Goal: Download file/media

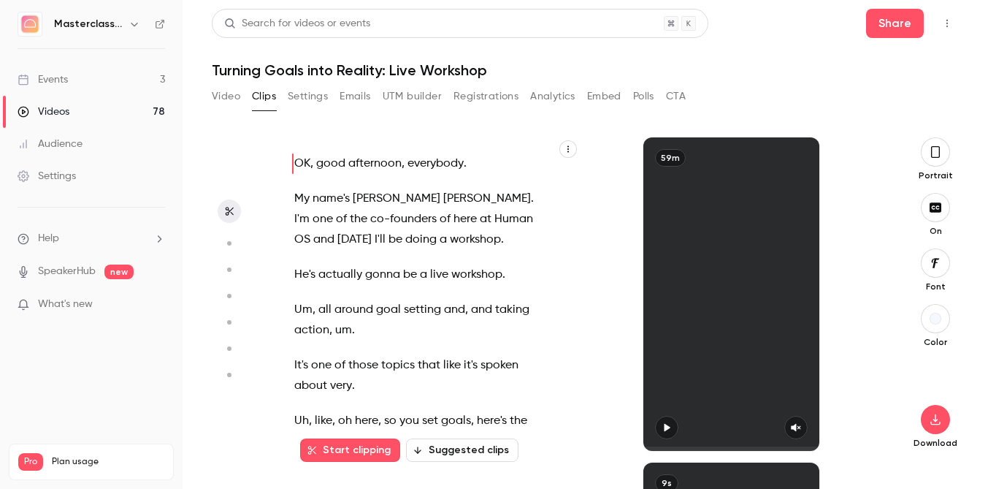
click at [57, 99] on link "Videos 78" at bounding box center [91, 112] width 183 height 32
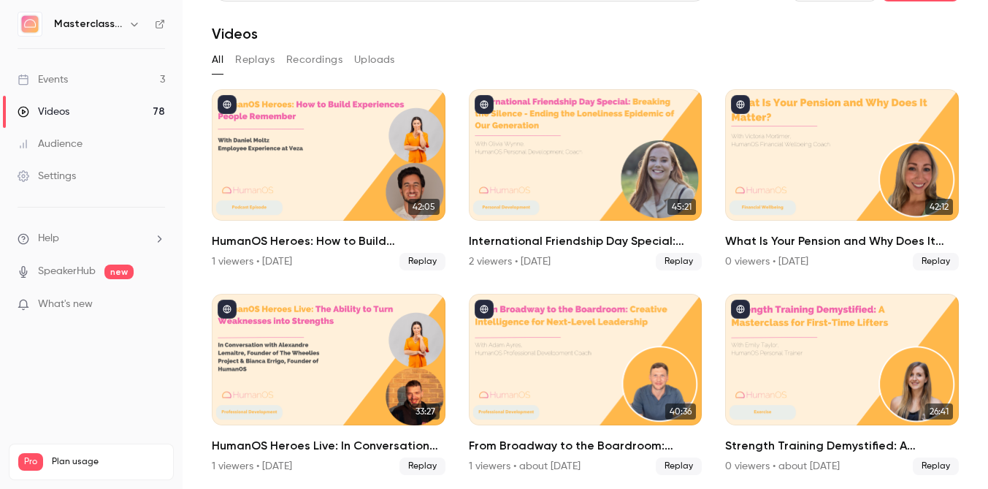
scroll to position [66, 0]
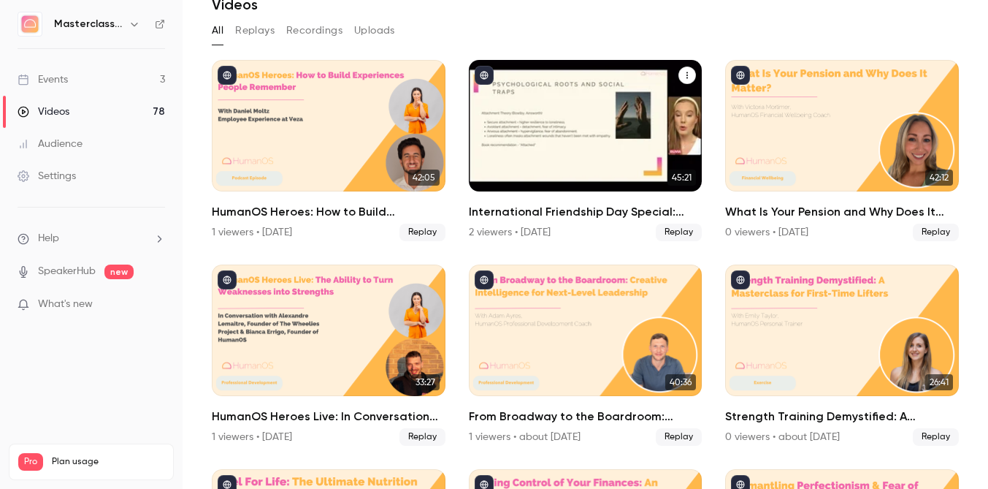
click at [589, 210] on h2 "International Friendship Day Special: Breaking the Silence - Ending the Lonelin…" at bounding box center [586, 212] width 234 height 18
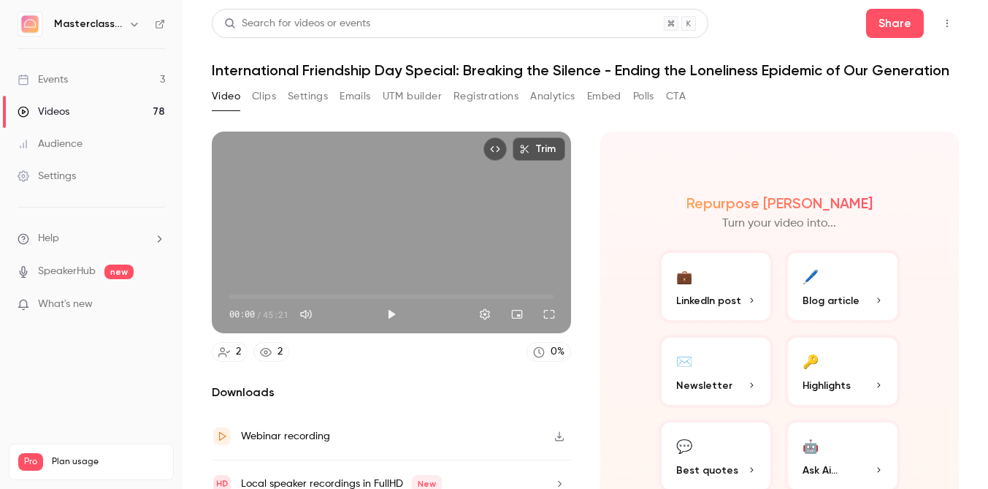
click at [269, 102] on button "Clips" at bounding box center [264, 96] width 24 height 23
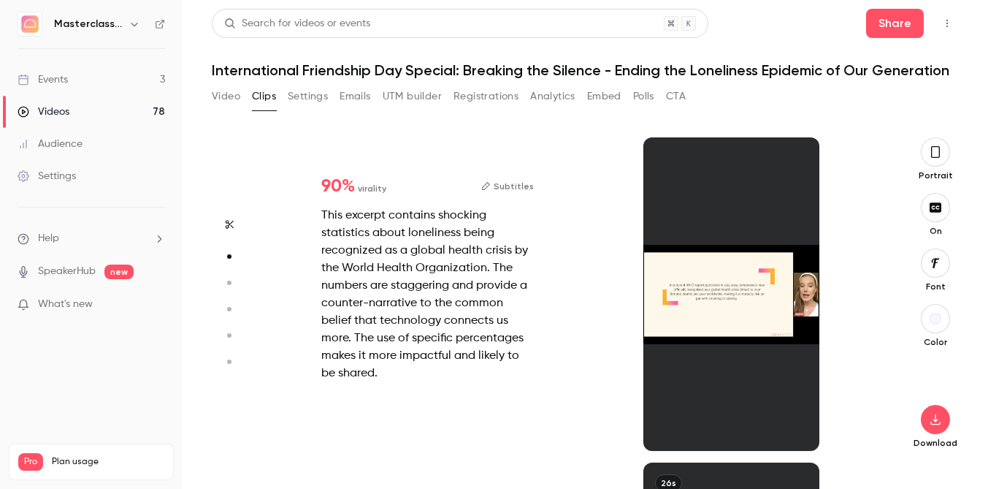
scroll to position [325, 0]
click at [506, 195] on button "Subtitles" at bounding box center [507, 186] width 53 height 18
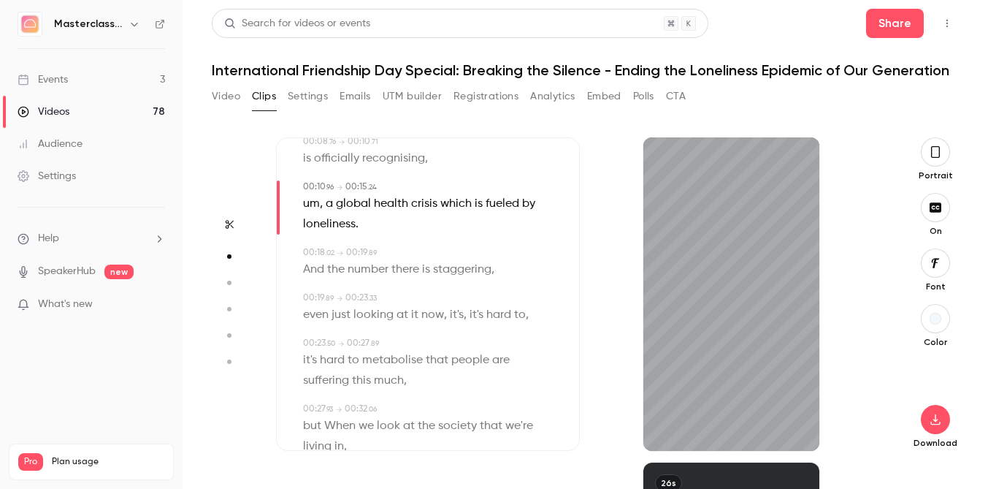
scroll to position [180, 0]
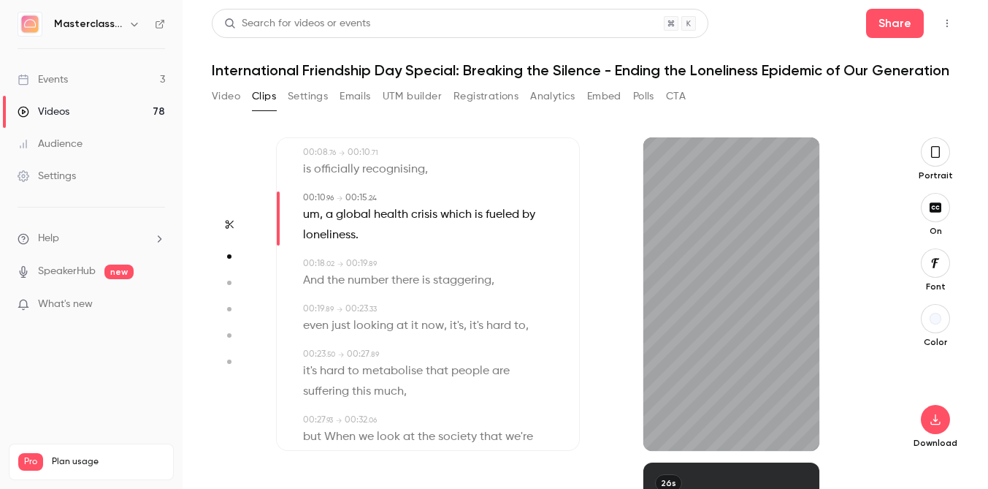
click at [312, 215] on span "um" at bounding box center [311, 214] width 17 height 20
type input "**"
click at [308, 245] on button "Edit" at bounding box center [306, 240] width 50 height 23
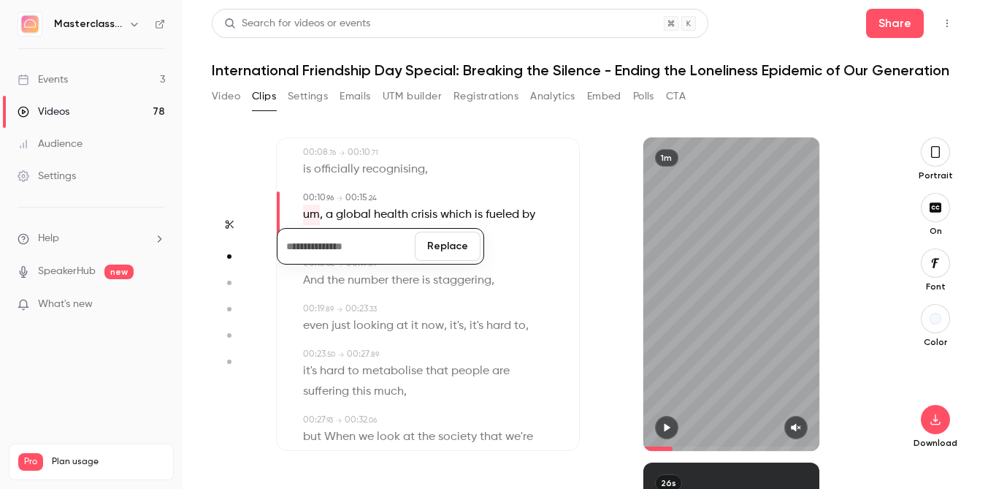
click at [442, 246] on button "Replace" at bounding box center [448, 246] width 66 height 29
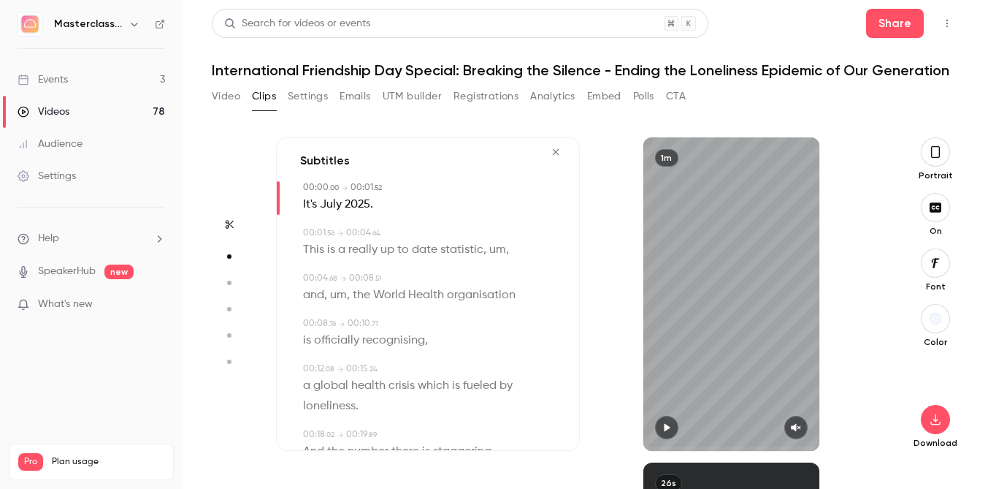
scroll to position [7, 0]
click at [341, 305] on span "um" at bounding box center [338, 298] width 17 height 20
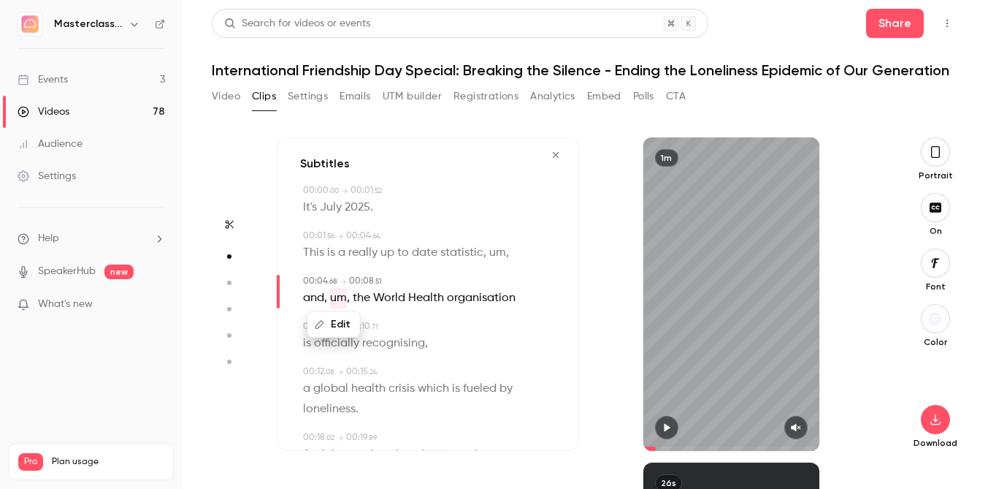
click at [340, 321] on button "Edit" at bounding box center [334, 324] width 50 height 23
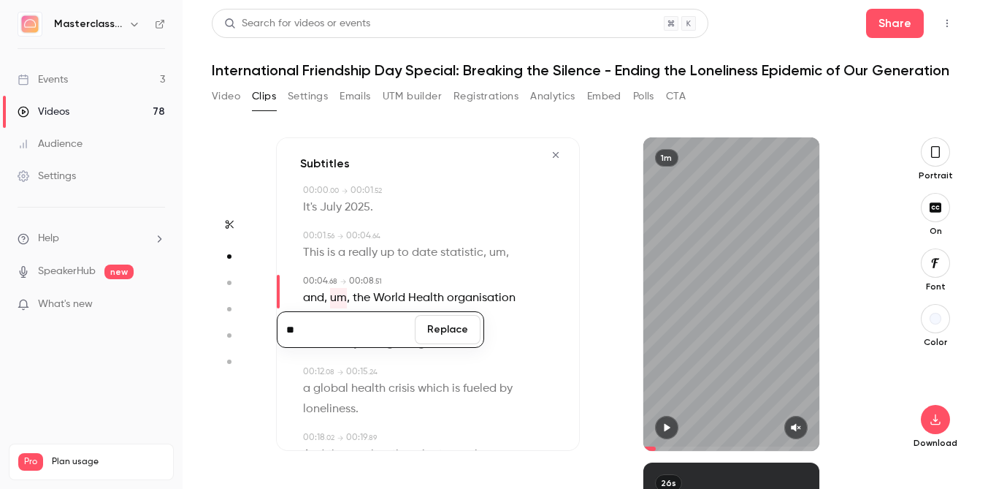
type input "***"
click at [470, 334] on button "Replace" at bounding box center [448, 329] width 66 height 29
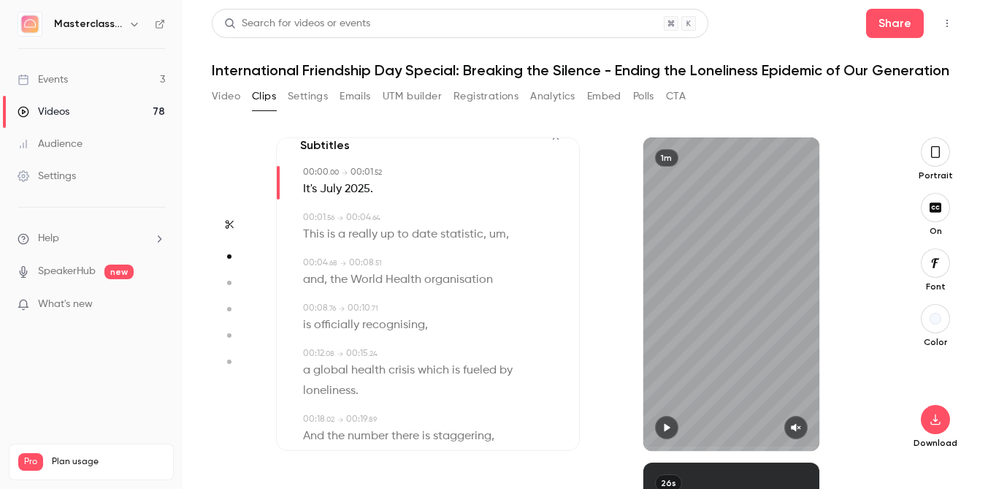
scroll to position [30, 0]
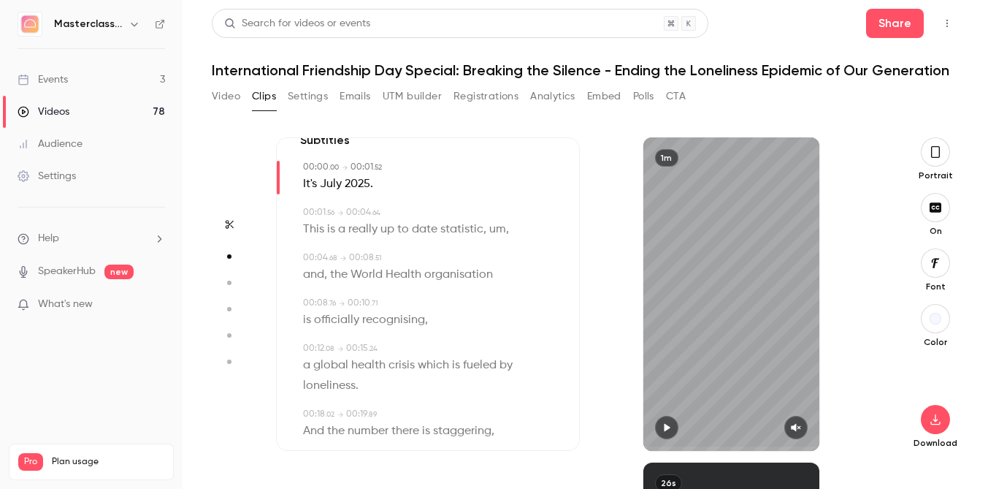
click at [500, 230] on span "um" at bounding box center [497, 229] width 17 height 20
type input "***"
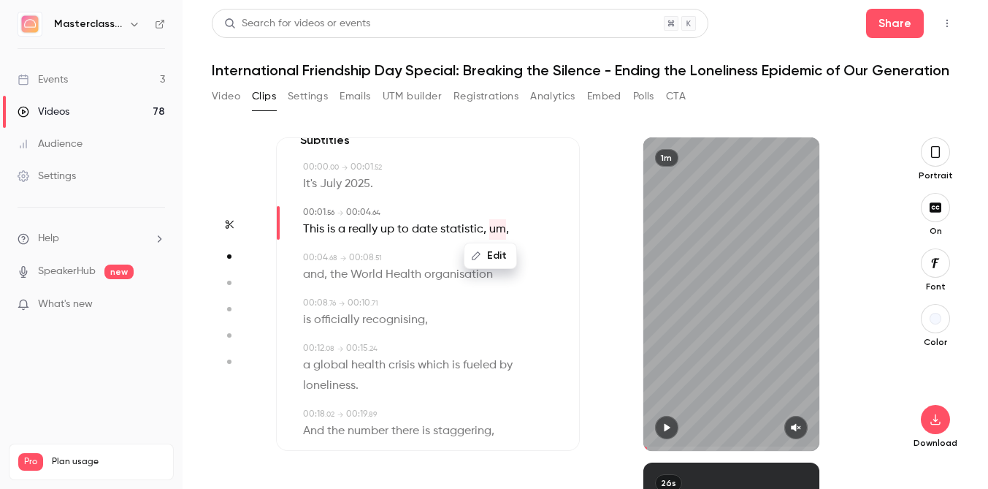
click at [486, 264] on button "Edit" at bounding box center [490, 255] width 50 height 23
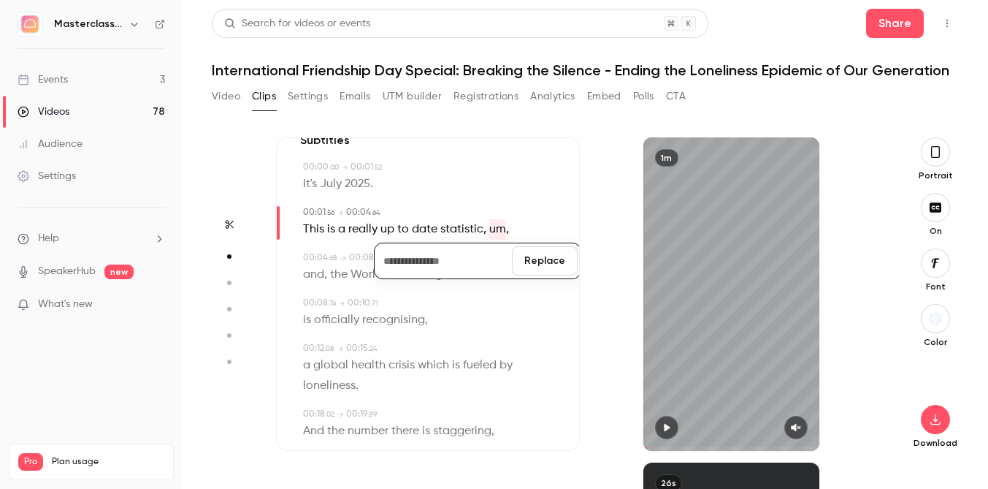
click at [557, 261] on button "Replace" at bounding box center [545, 260] width 66 height 29
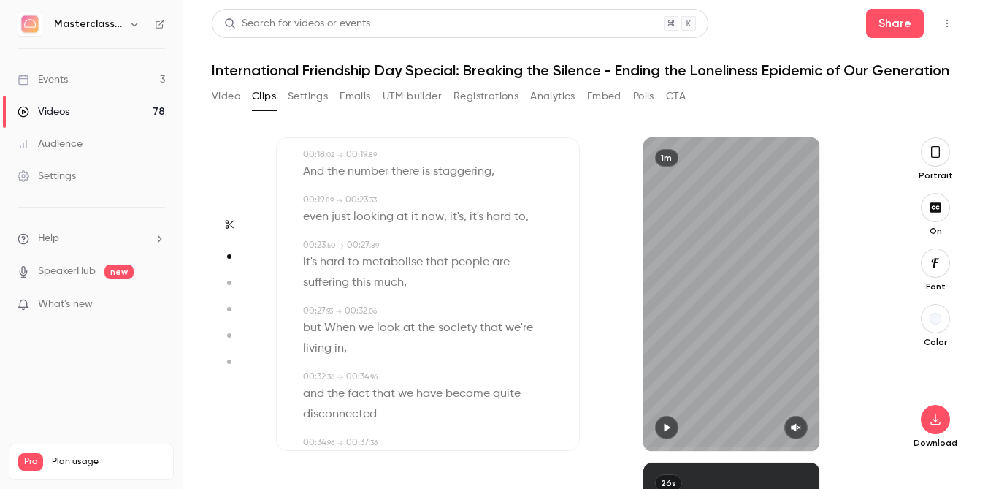
scroll to position [271, 0]
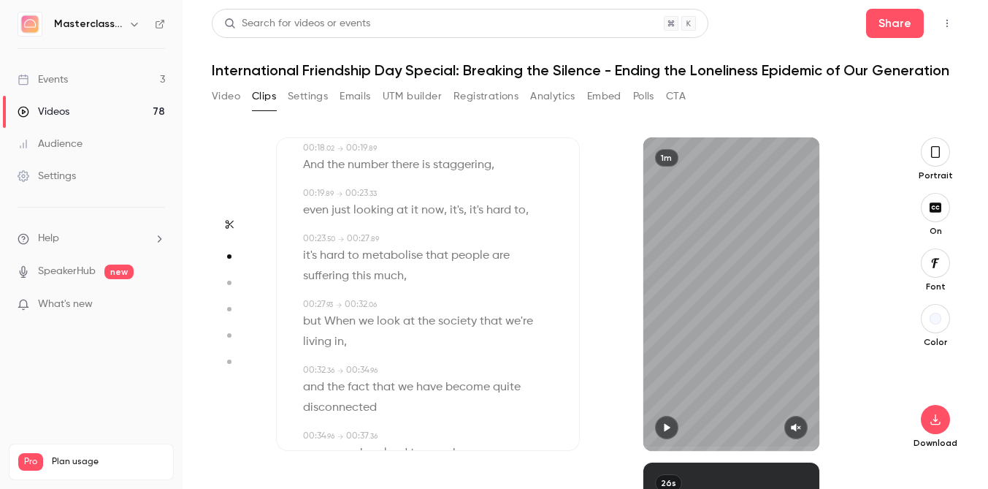
click at [327, 325] on span "When" at bounding box center [339, 321] width 31 height 20
type input "****"
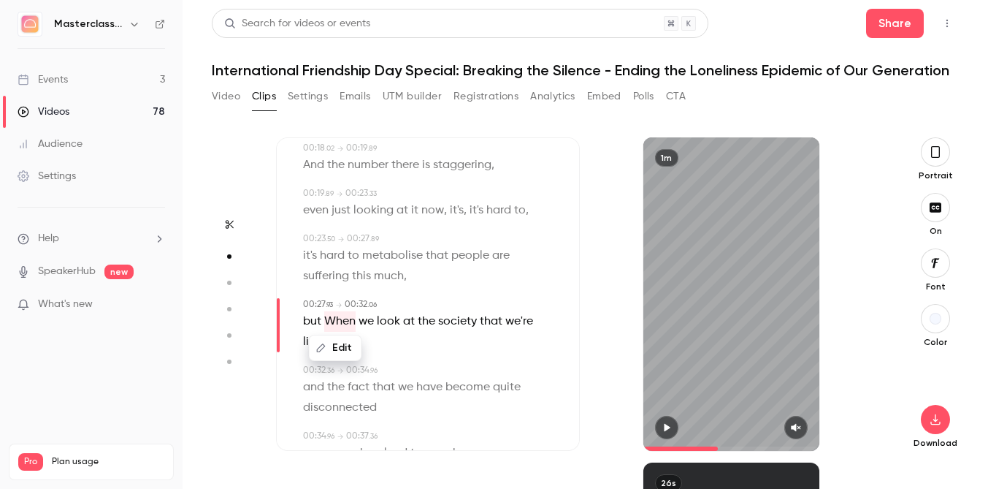
click at [327, 353] on button "Edit" at bounding box center [335, 347] width 50 height 23
click at [298, 353] on input "****" at bounding box center [345, 352] width 131 height 29
type input "****"
click at [418, 357] on button "Replace" at bounding box center [448, 352] width 66 height 29
click at [376, 360] on div "Subtitles 00:00 . 00 → 00:01 . 52 It's July 2025 . 00:01 . 56 → 00:05 . 51 This…" at bounding box center [428, 293] width 304 height 313
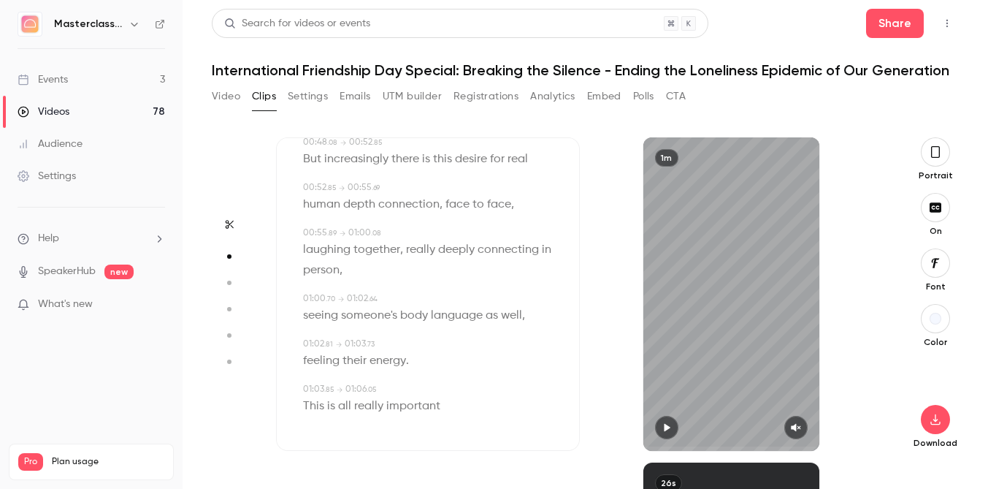
scroll to position [813, 0]
click at [443, 406] on div "This is all really important" at bounding box center [429, 404] width 253 height 20
type input "****"
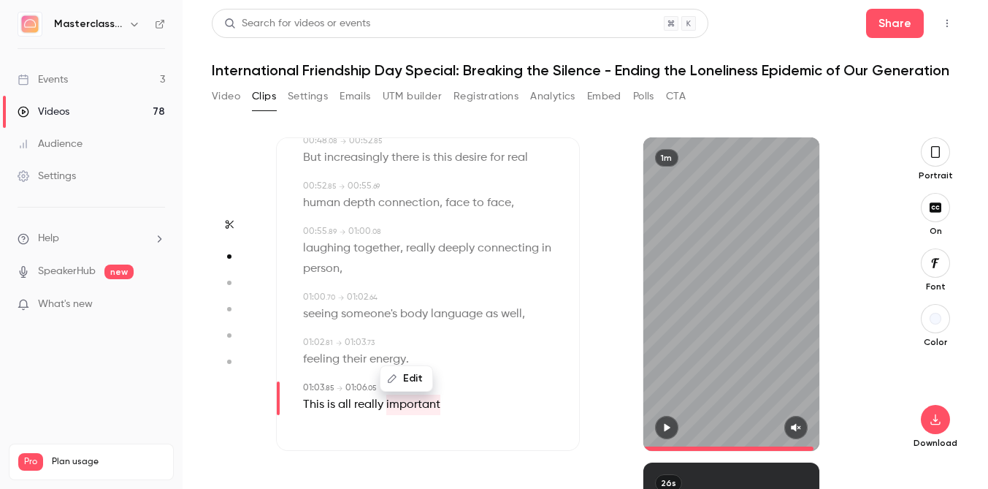
click at [403, 380] on button "Edit" at bounding box center [406, 378] width 50 height 23
click at [403, 380] on input "*********" at bounding box center [378, 373] width 131 height 29
type input "**********"
click at [518, 364] on div "feeling their energy ." at bounding box center [429, 359] width 253 height 20
click at [425, 402] on span "important" at bounding box center [413, 404] width 54 height 20
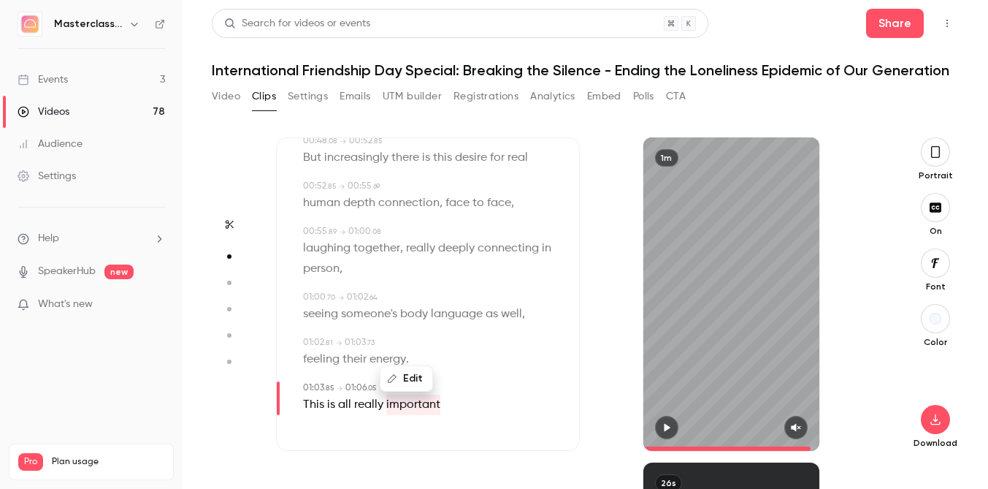
type input "****"
click at [413, 385] on button "Edit" at bounding box center [406, 378] width 50 height 23
click at [413, 385] on input "*********" at bounding box center [378, 373] width 131 height 29
type input "**********"
click at [473, 380] on button "Replace" at bounding box center [480, 373] width 66 height 29
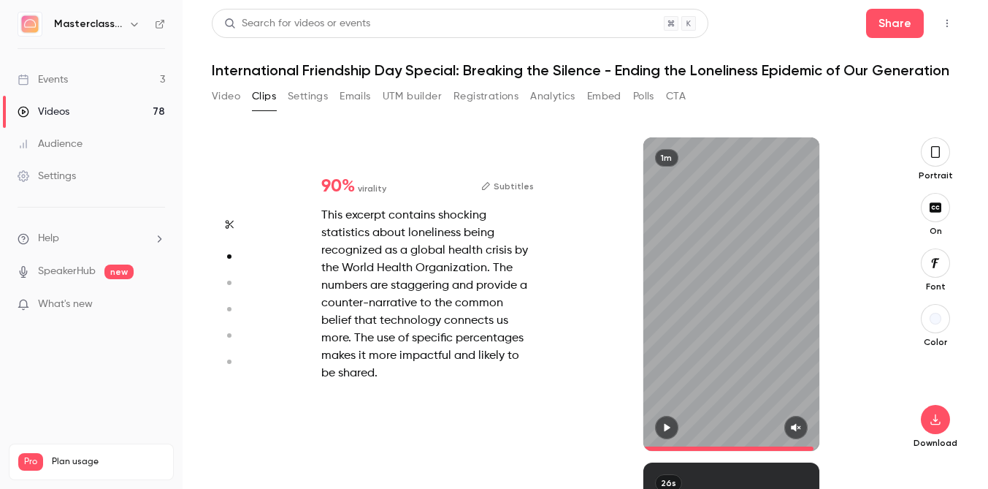
scroll to position [0, 0]
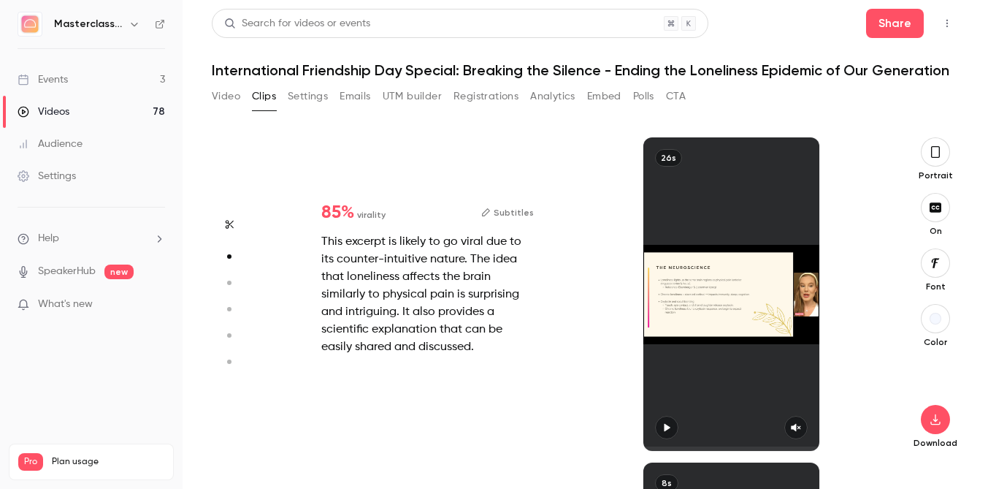
type input "*"
click at [502, 216] on button "Subtitles" at bounding box center [507, 213] width 53 height 18
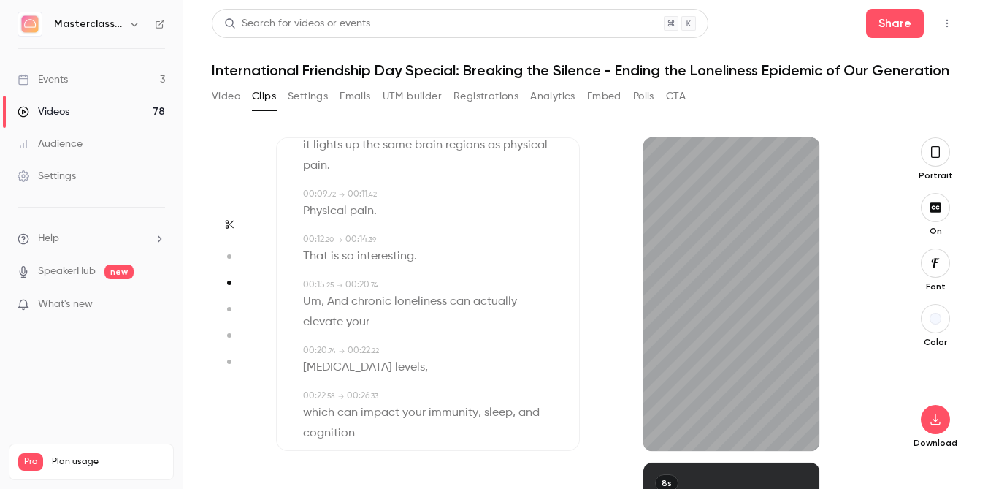
scroll to position [180, 0]
click at [316, 299] on span "Um" at bounding box center [312, 301] width 18 height 20
type input "****"
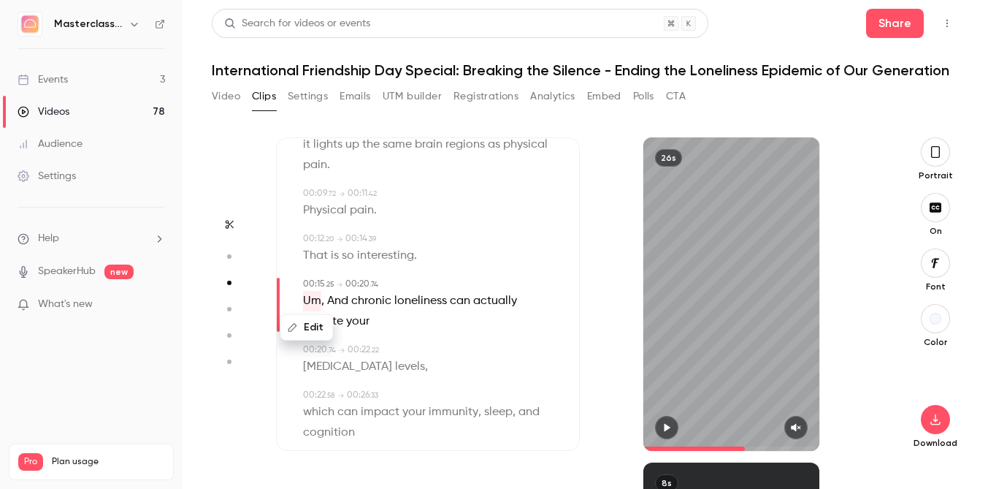
click at [312, 324] on button "Edit" at bounding box center [307, 327] width 50 height 23
click at [465, 340] on button "Replace" at bounding box center [448, 332] width 66 height 29
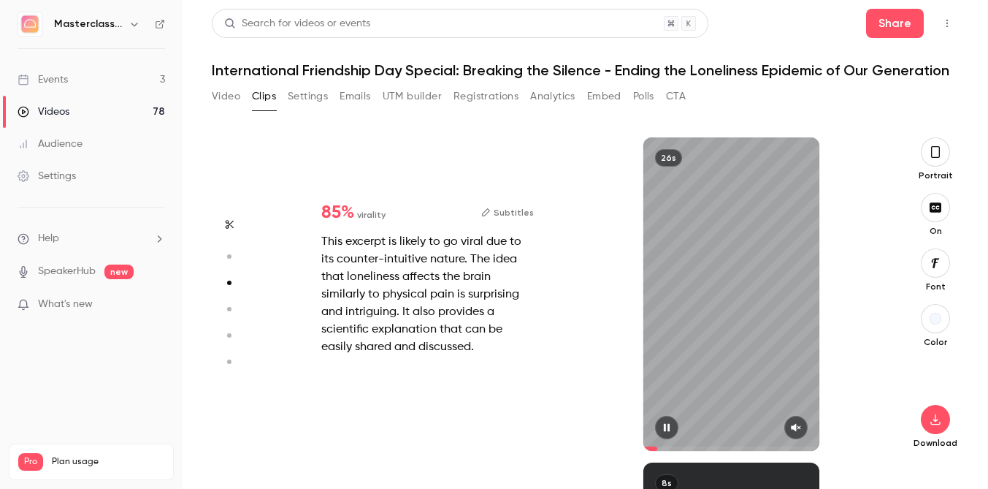
scroll to position [650, 0]
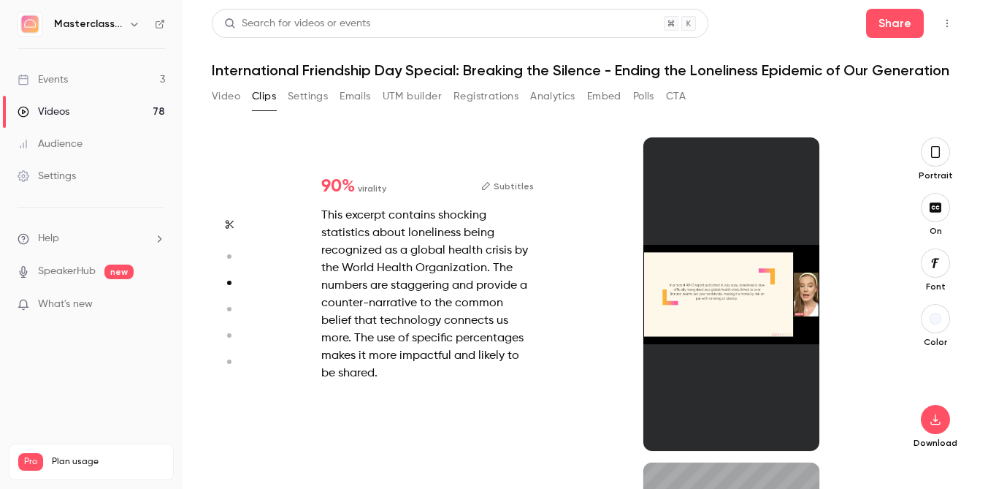
type input "*"
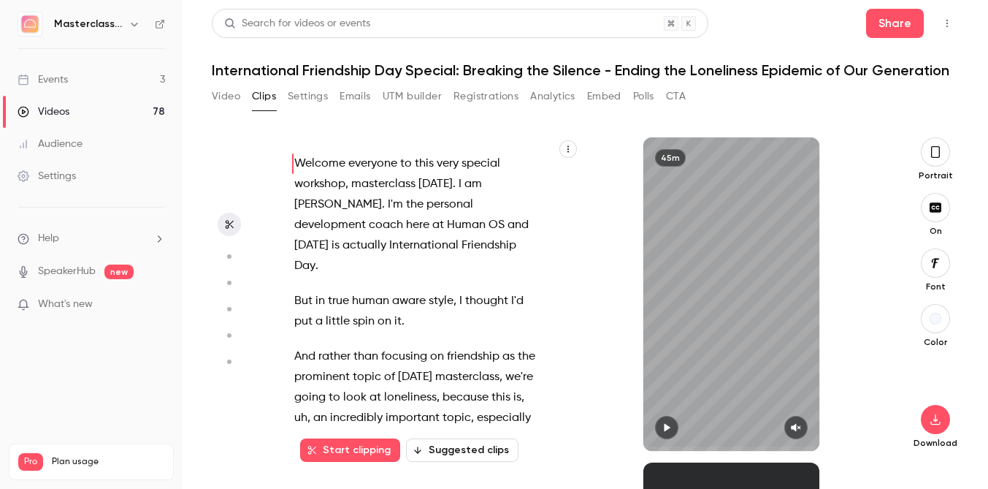
click at [330, 451] on button "Start clipping" at bounding box center [350, 449] width 100 height 23
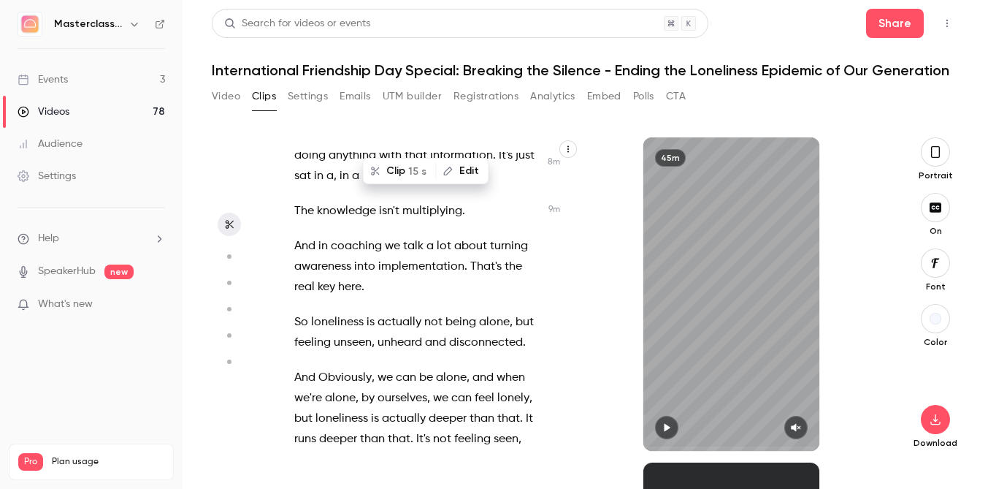
scroll to position [5191, 0]
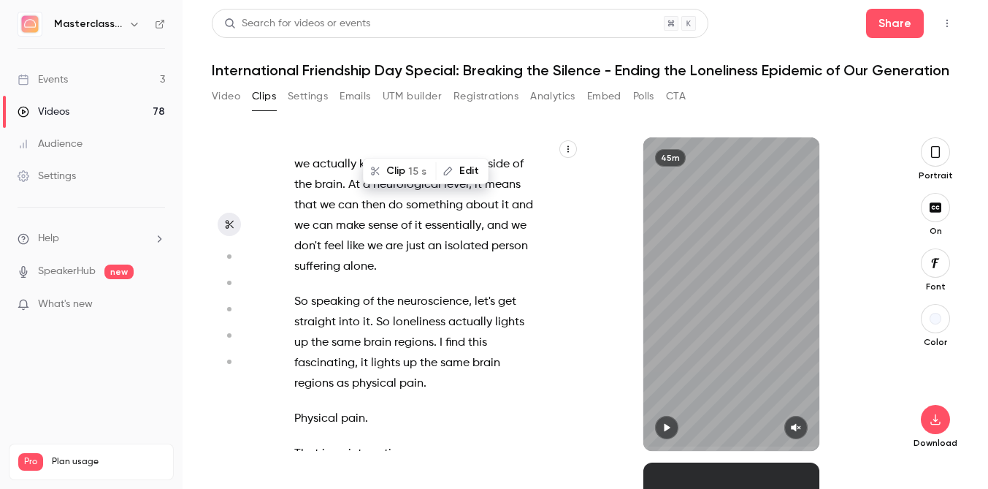
click at [405, 332] on span "regions" at bounding box center [413, 342] width 39 height 20
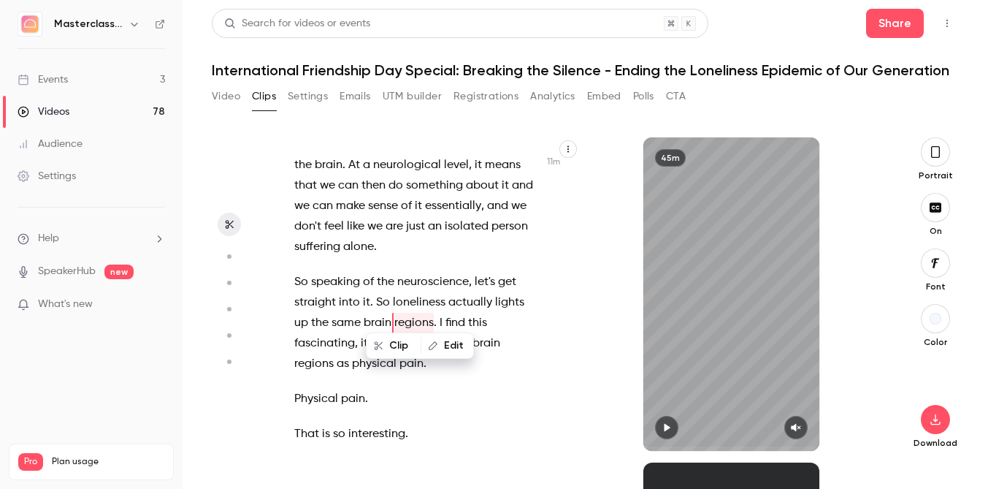
scroll to position [5211, 0]
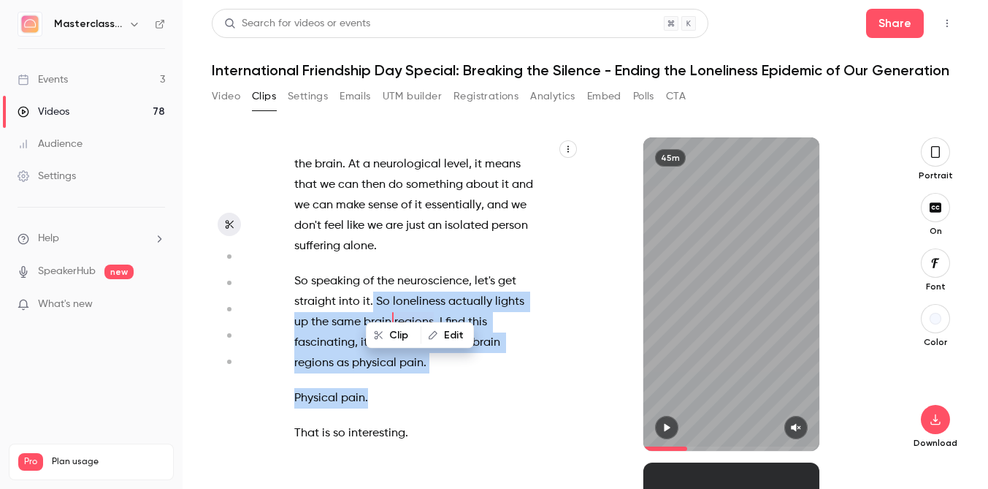
drag, startPoint x: 370, startPoint y: 277, endPoint x: 532, endPoint y: 370, distance: 186.2
click at [532, 370] on div "Welcome everyone to this very special workshop , masterclass [DATE] . I am [PER…" at bounding box center [424, 301] width 297 height 299
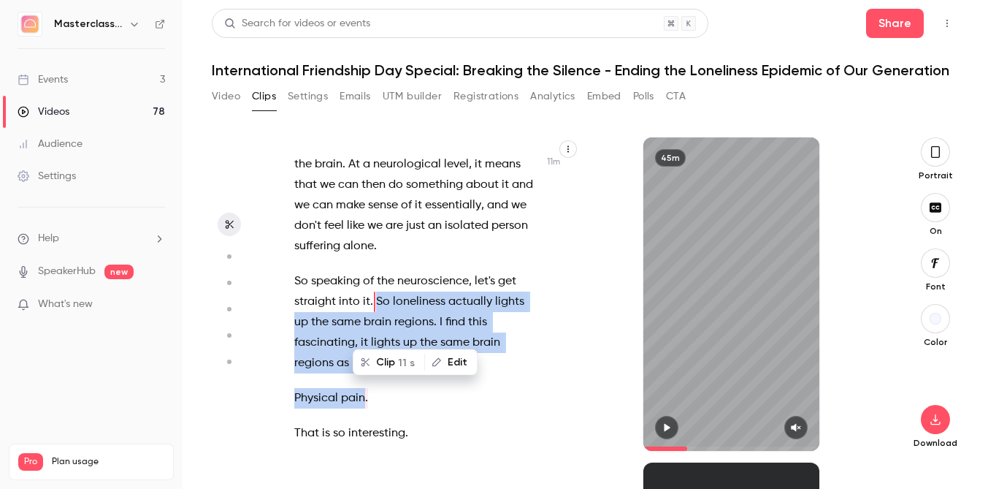
scroll to position [5191, 0]
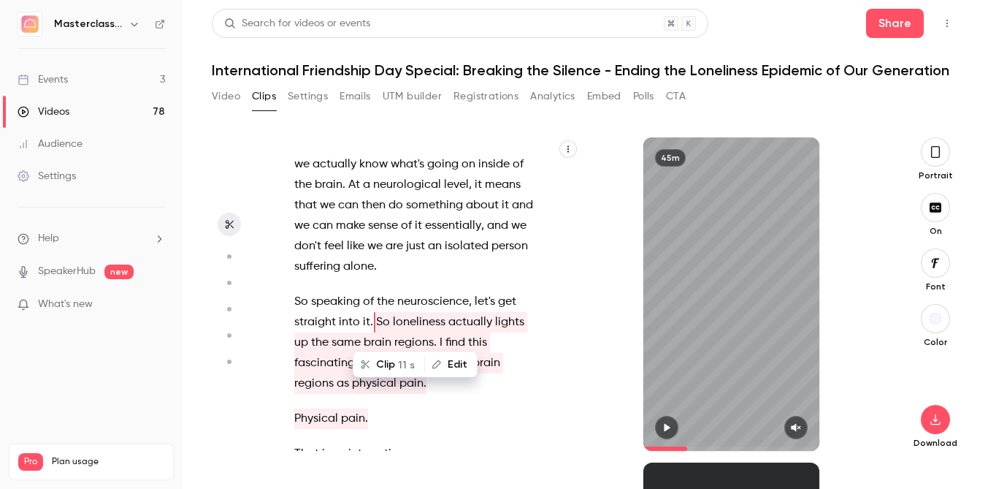
click at [355, 353] on span "fascinating" at bounding box center [324, 363] width 61 height 20
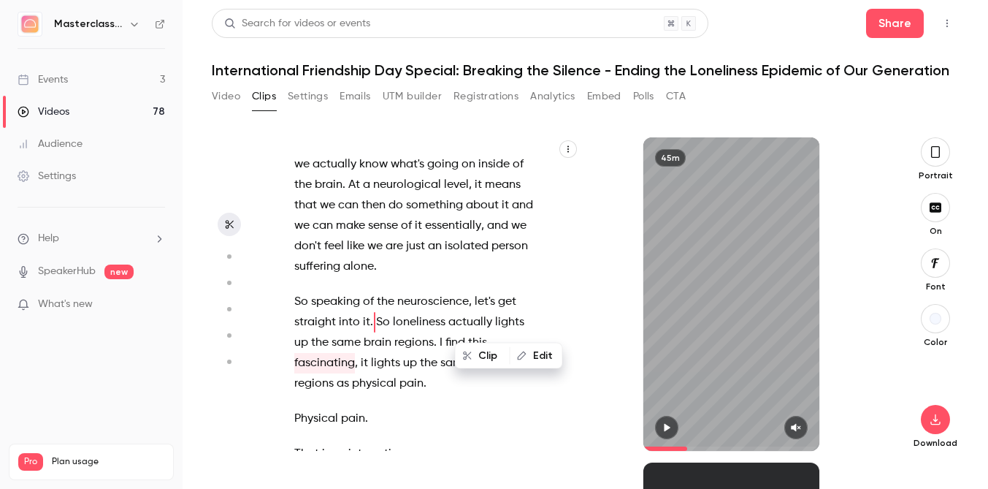
scroll to position [5211, 0]
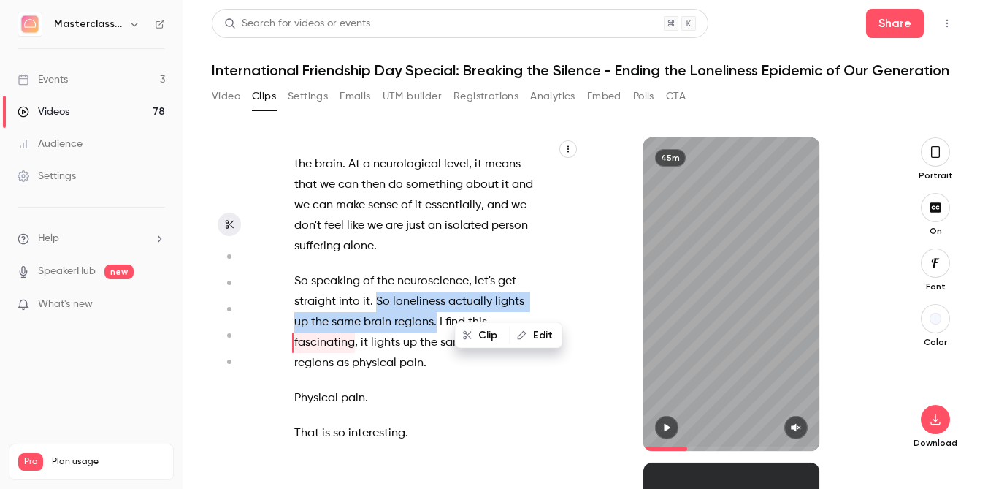
drag, startPoint x: 377, startPoint y: 275, endPoint x: 419, endPoint y: 291, distance: 45.3
click at [419, 291] on p "So speaking of the neuroscience , let's get straight into it . So loneliness ac…" at bounding box center [416, 322] width 245 height 102
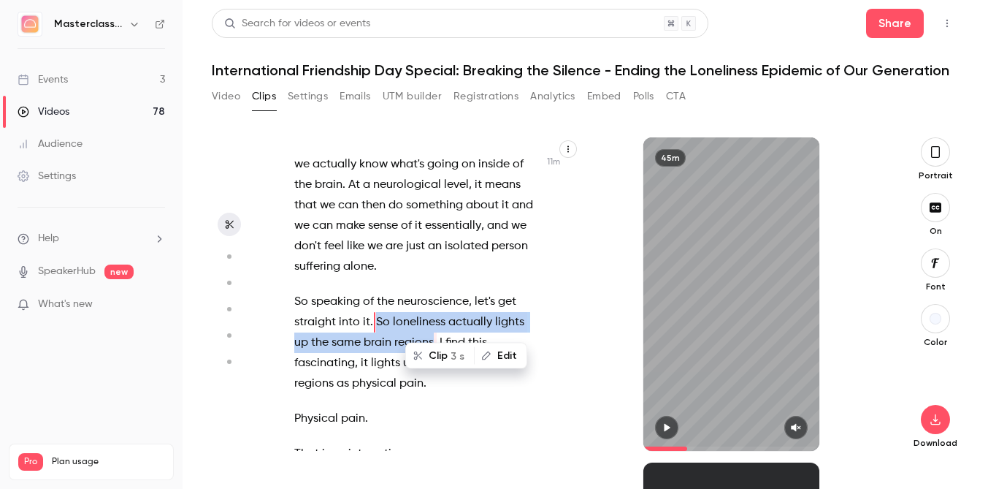
click at [390, 312] on span at bounding box center [391, 322] width 3 height 20
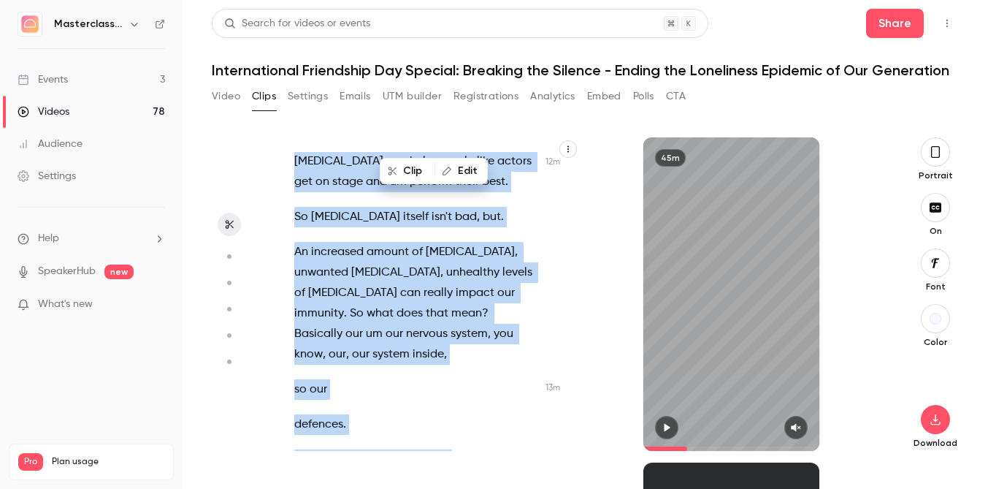
scroll to position [5955, 0]
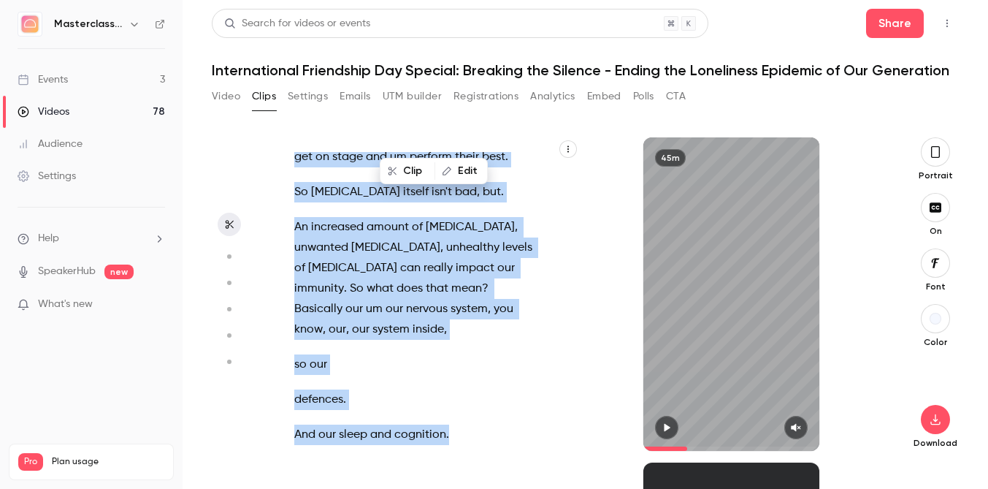
drag, startPoint x: 375, startPoint y: 299, endPoint x: 507, endPoint y: 352, distance: 141.6
click at [507, 352] on div "Welcome everyone to this very special workshop , masterclass [DATE] . I am [PER…" at bounding box center [424, 301] width 297 height 299
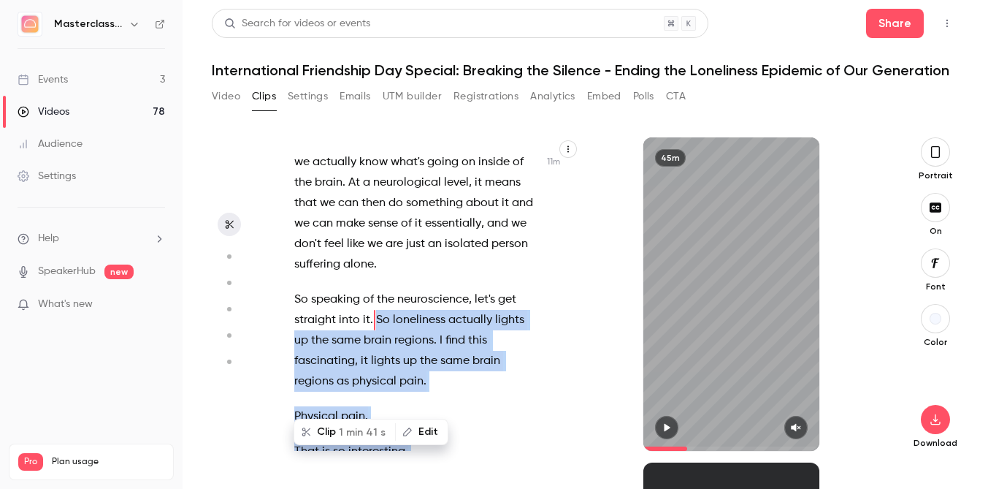
scroll to position [5191, 0]
click at [473, 353] on span "brain" at bounding box center [487, 363] width 28 height 20
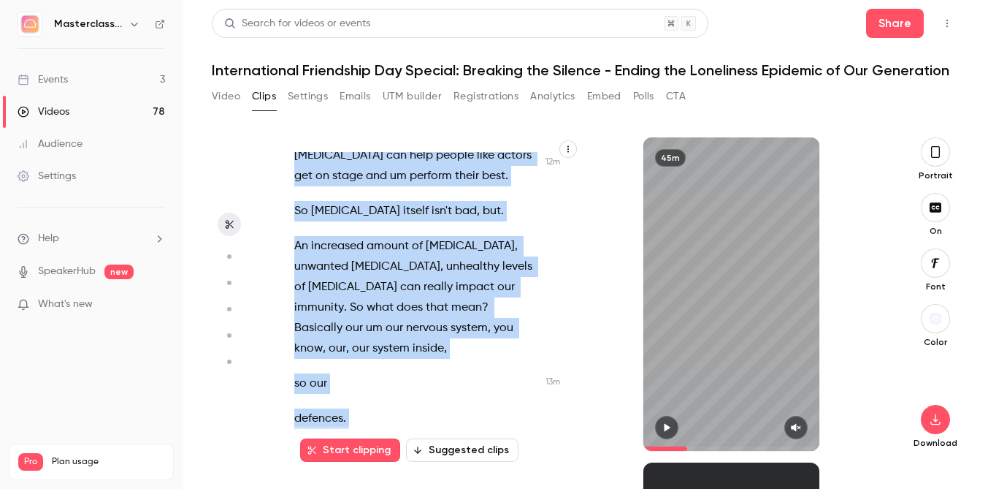
scroll to position [5966, 0]
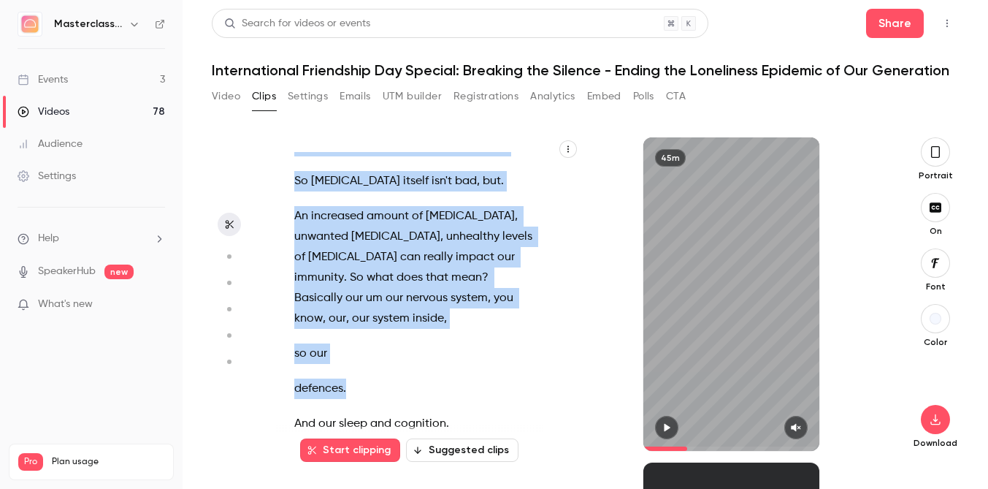
drag, startPoint x: 372, startPoint y: 298, endPoint x: 456, endPoint y: 312, distance: 84.4
click at [456, 312] on div "Welcome everyone to this very special workshop , masterclass [DATE] . I am [PER…" at bounding box center [424, 301] width 297 height 299
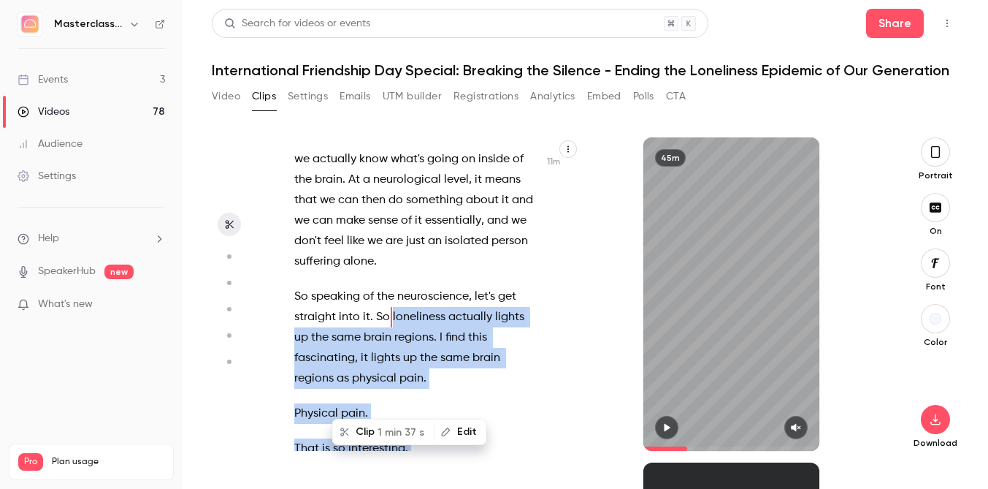
scroll to position [5191, 0]
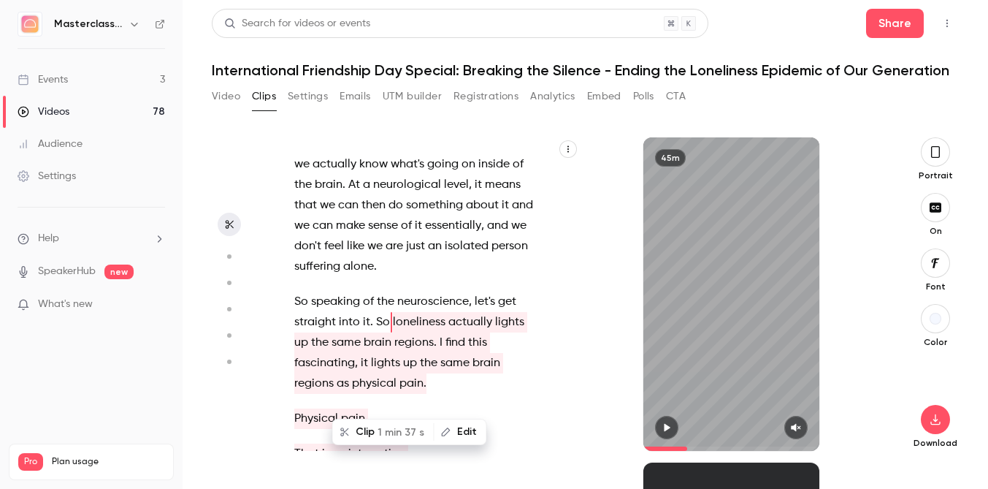
click at [408, 243] on p "And it can provide a bit of relief as well when we actually know what's going o…" at bounding box center [416, 205] width 245 height 143
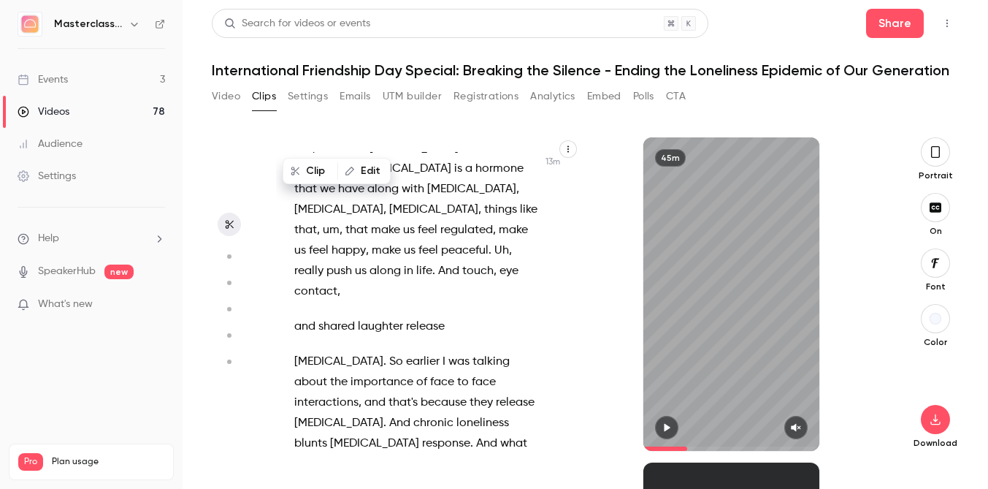
scroll to position [6289, 0]
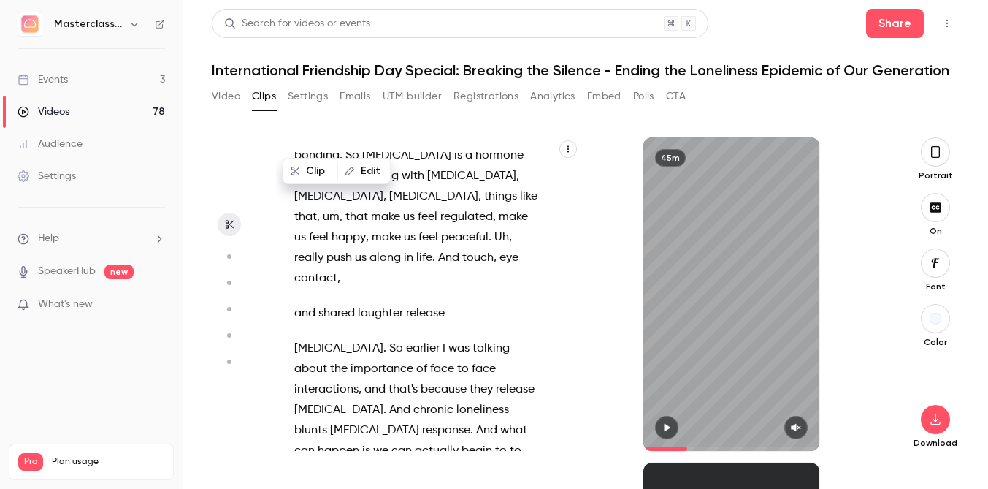
click at [413, 400] on span "chronic" at bounding box center [433, 410] width 40 height 20
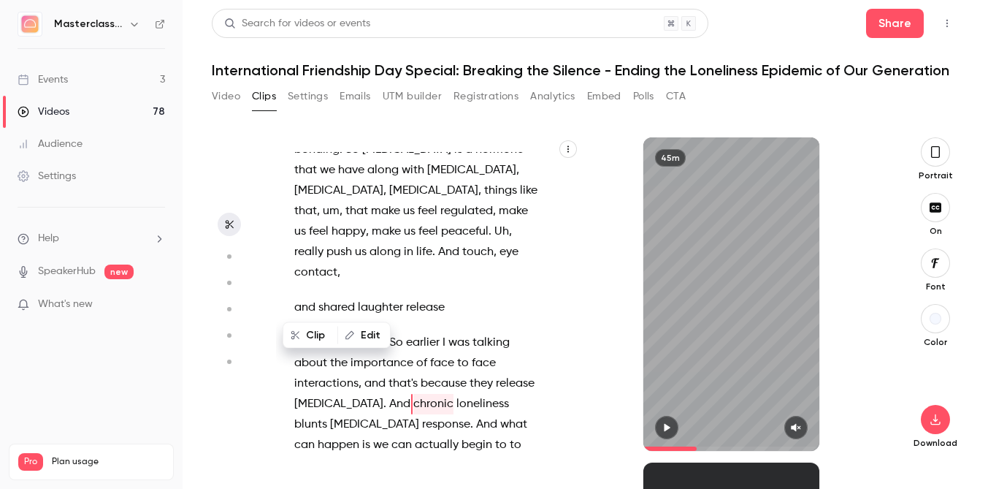
click at [288, 299] on div "Welcome everyone to this very special workshop , masterclass [DATE] . I am [PER…" at bounding box center [424, 301] width 297 height 299
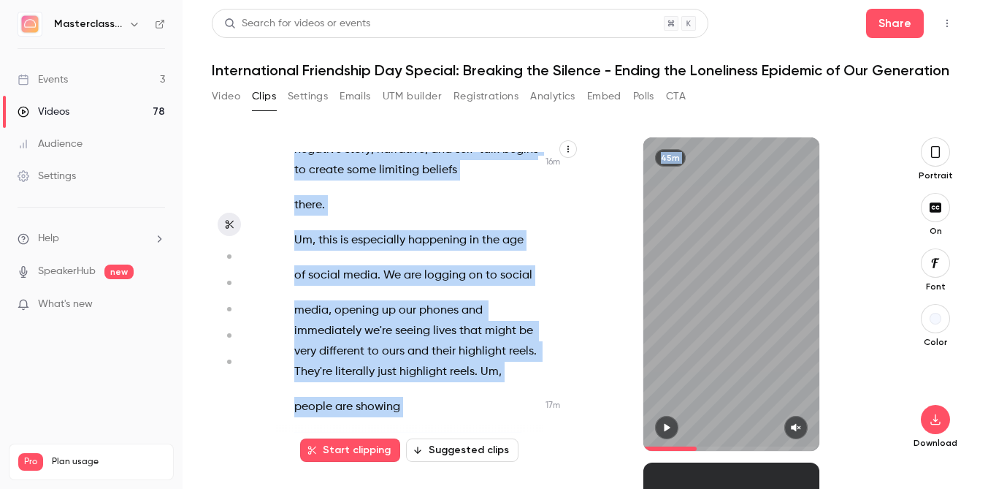
scroll to position [8247, 0]
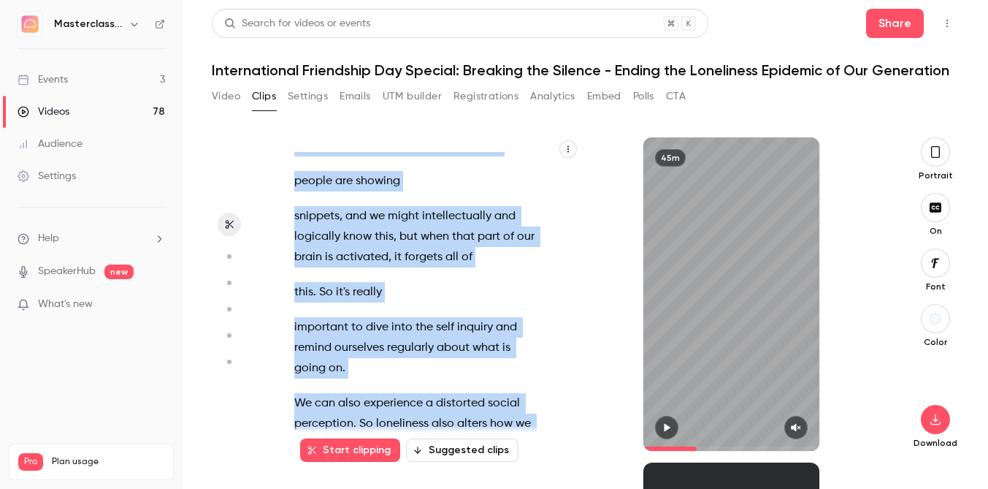
drag, startPoint x: 288, startPoint y: 299, endPoint x: 435, endPoint y: 347, distance: 155.0
click at [435, 347] on div "Welcome everyone to this very special workshop , masterclass [DATE] . I am [PER…" at bounding box center [424, 301] width 297 height 299
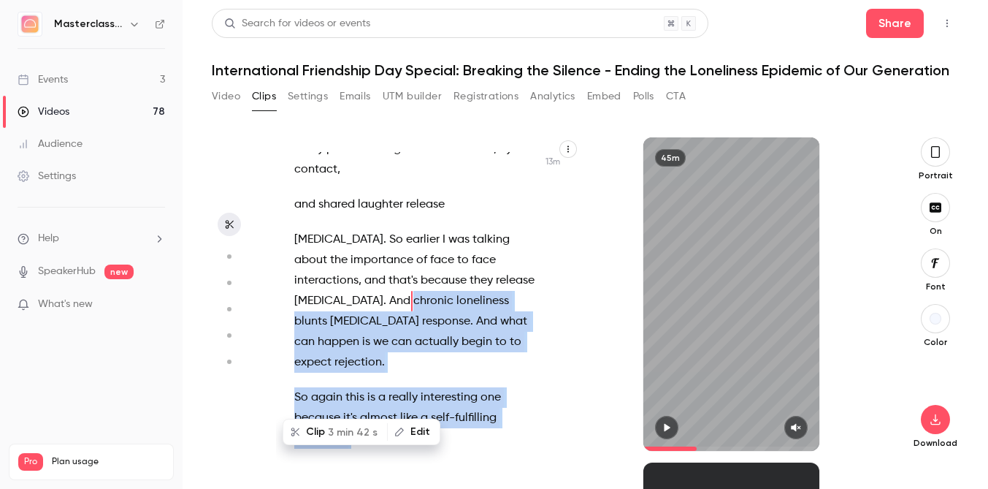
scroll to position [6327, 0]
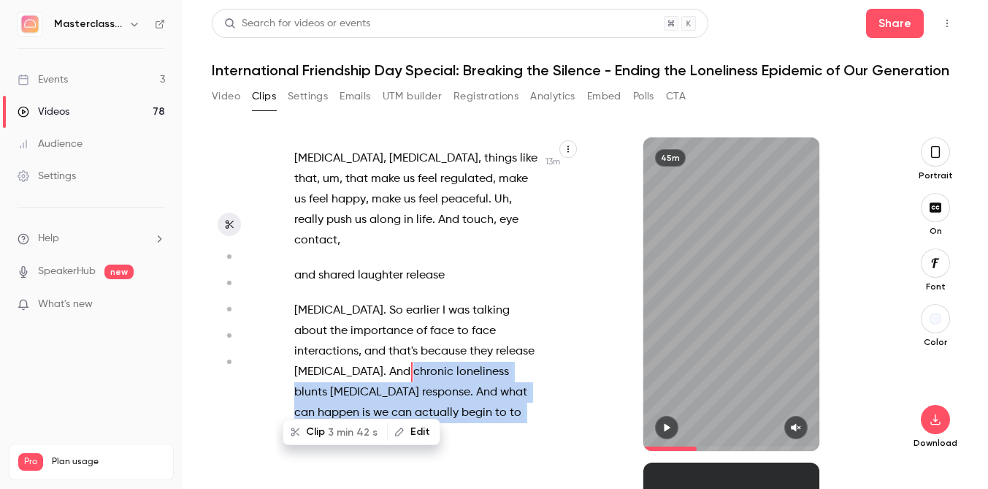
click at [327, 382] on span "blunts" at bounding box center [310, 392] width 33 height 20
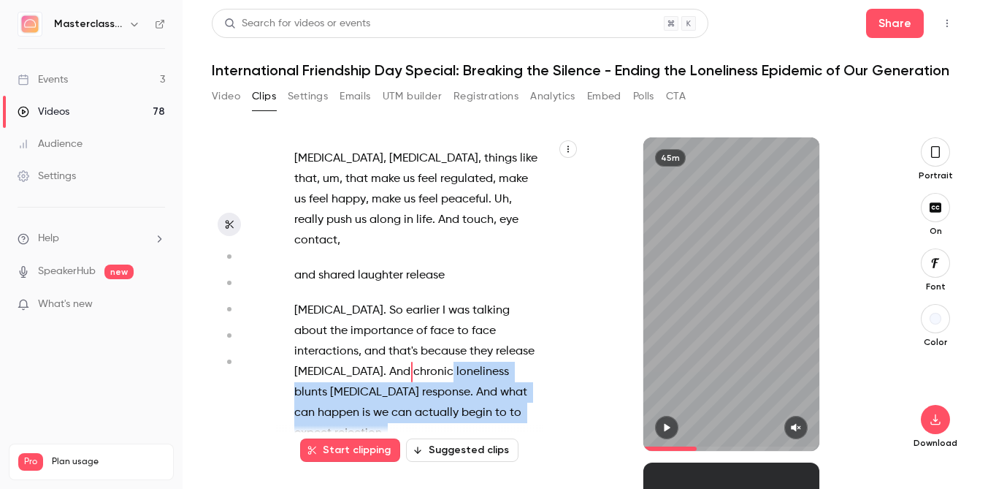
drag, startPoint x: 293, startPoint y: 266, endPoint x: 455, endPoint y: 352, distance: 183.6
click at [456, 352] on div "Welcome everyone to this very special workshop , masterclass [DATE] . I am [PER…" at bounding box center [424, 301] width 297 height 299
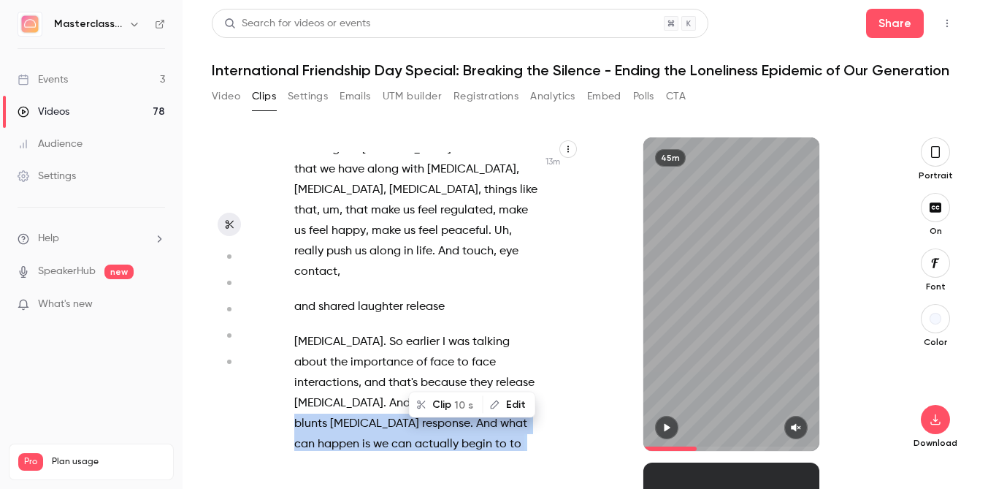
scroll to position [6295, 0]
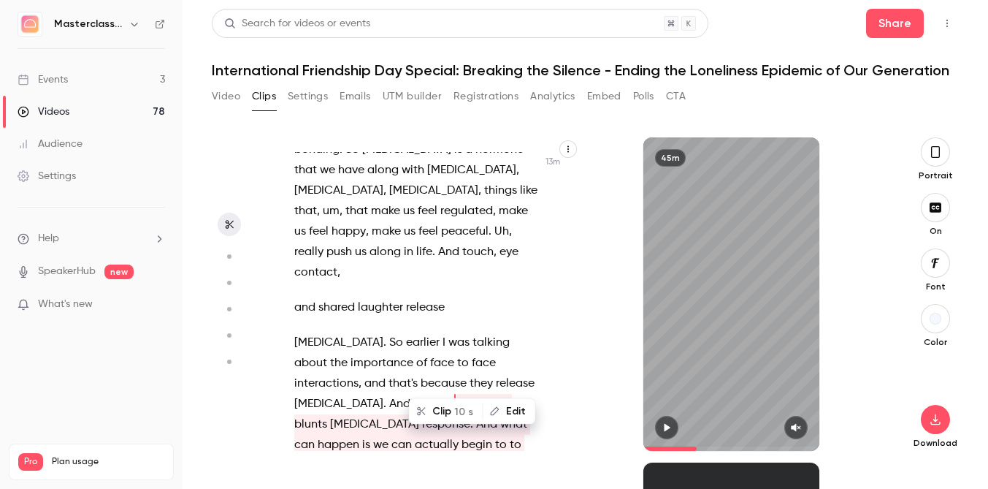
click at [456, 394] on span "loneliness" at bounding box center [482, 404] width 53 height 20
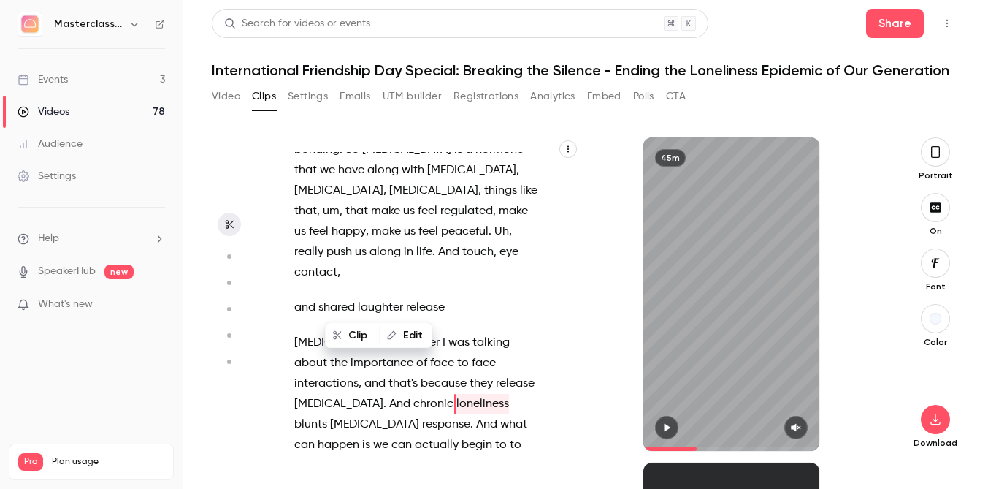
click at [290, 299] on div "Welcome everyone to this very special workshop , masterclass [DATE] . I am [PER…" at bounding box center [424, 301] width 297 height 299
drag, startPoint x: 290, startPoint y: 299, endPoint x: 432, endPoint y: 345, distance: 149.7
click at [433, 345] on div "Welcome everyone to this very special workshop , masterclass [DATE] . I am [PER…" at bounding box center [424, 301] width 297 height 299
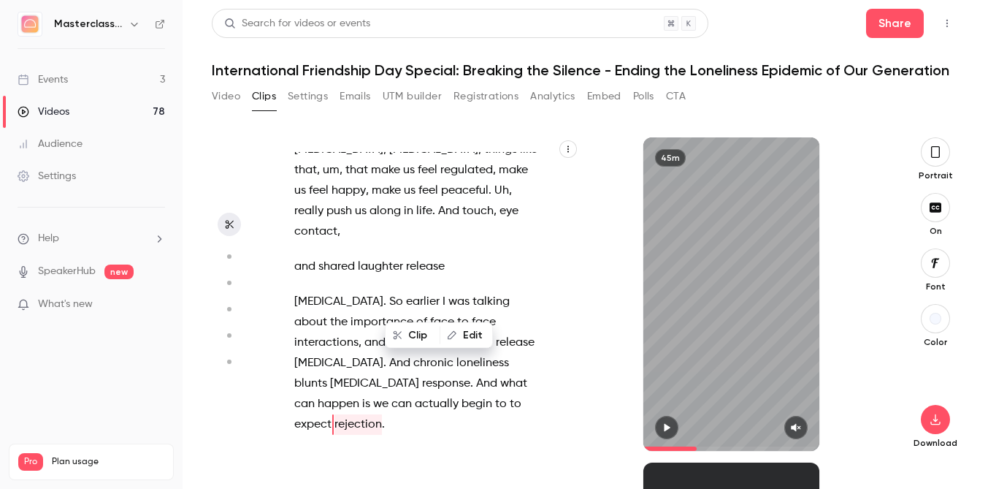
click at [286, 241] on div "Welcome everyone to this very special workshop , masterclass [DATE] . I am [PER…" at bounding box center [424, 301] width 297 height 299
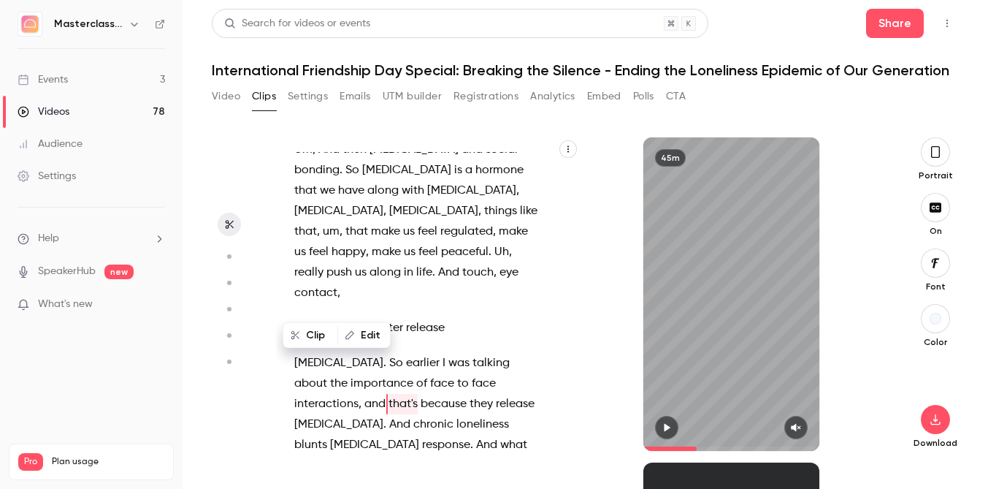
drag, startPoint x: 282, startPoint y: 315, endPoint x: 307, endPoint y: 318, distance: 25.7
click at [308, 318] on div "Welcome everyone to this very special workshop , masterclass [DATE] . I am [PER…" at bounding box center [428, 293] width 304 height 313
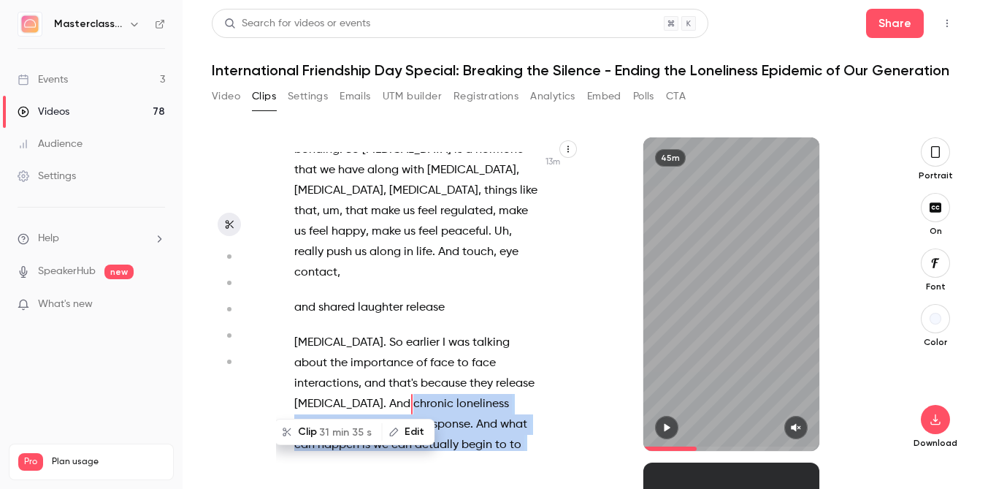
click at [280, 311] on div "Welcome everyone to this very special workshop , masterclass [DATE] . I am [PER…" at bounding box center [424, 301] width 297 height 299
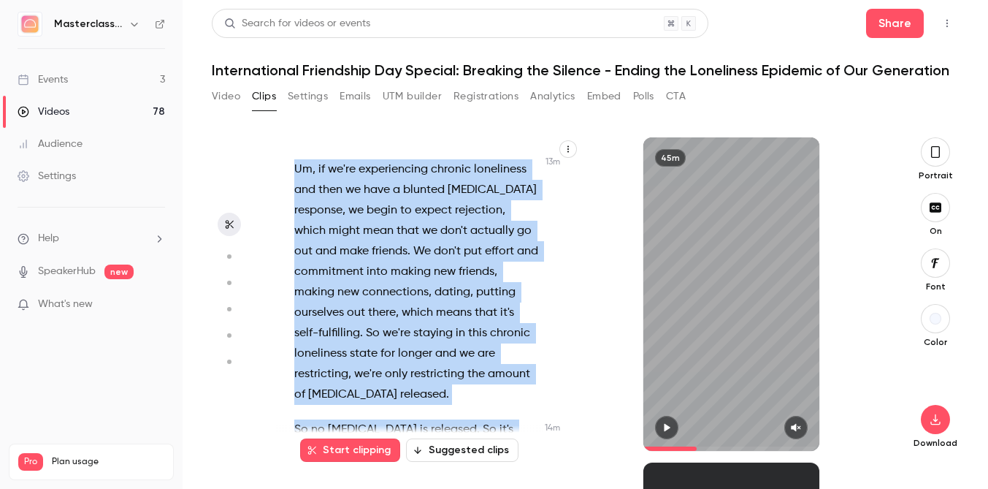
scroll to position [6732, 0]
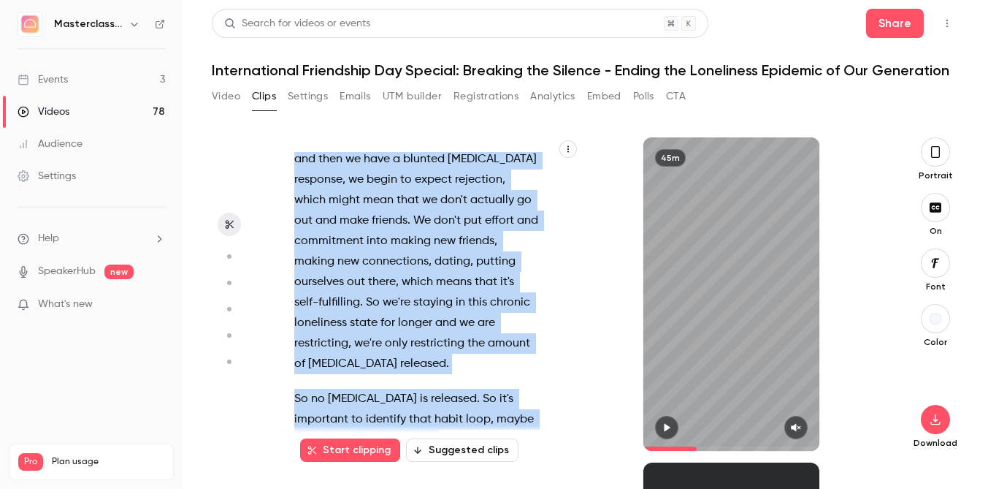
drag, startPoint x: 286, startPoint y: 297, endPoint x: 413, endPoint y: 310, distance: 127.0
click at [413, 310] on div "Welcome everyone to this very special workshop , masterclass [DATE] . I am [PER…" at bounding box center [424, 301] width 297 height 299
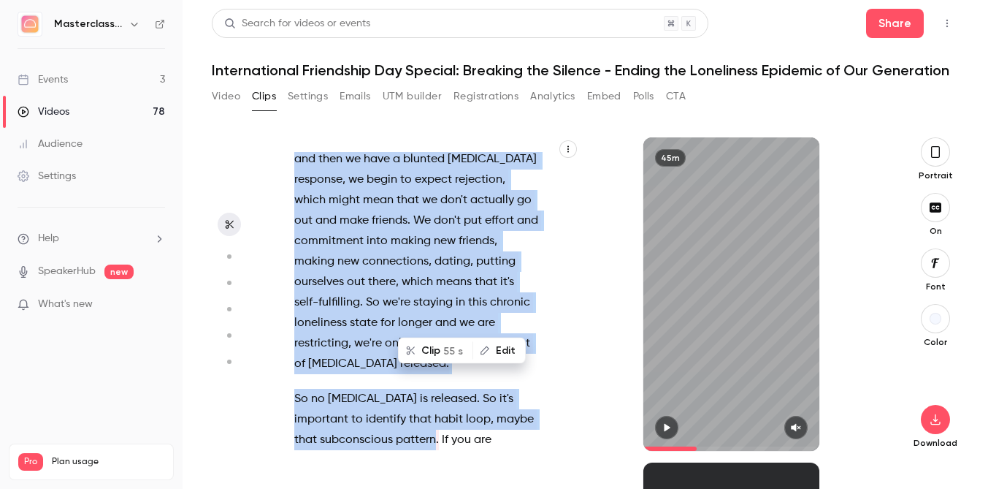
click at [424, 350] on button "Clip 55 s" at bounding box center [436, 350] width 72 height 23
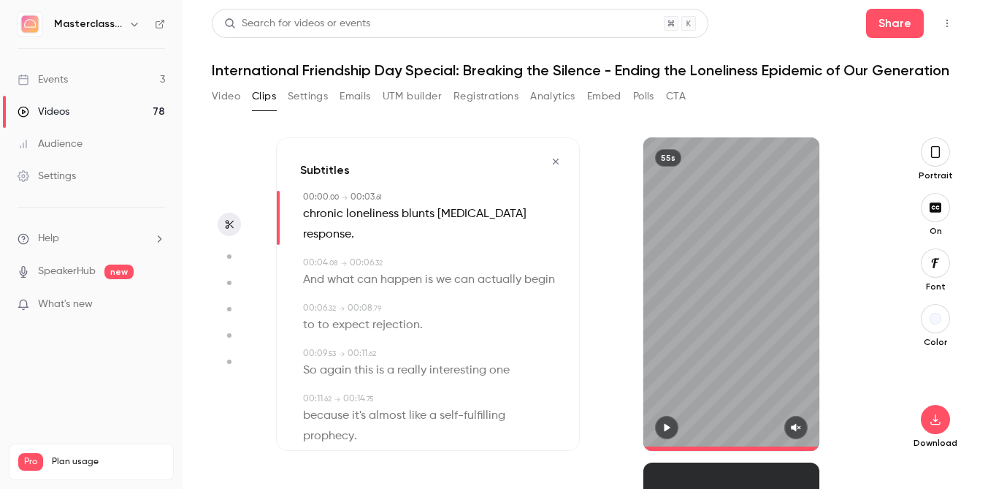
type input "*"
click at [314, 212] on span "chronic" at bounding box center [323, 214] width 40 height 20
click at [326, 241] on button "Edit" at bounding box center [318, 240] width 50 height 23
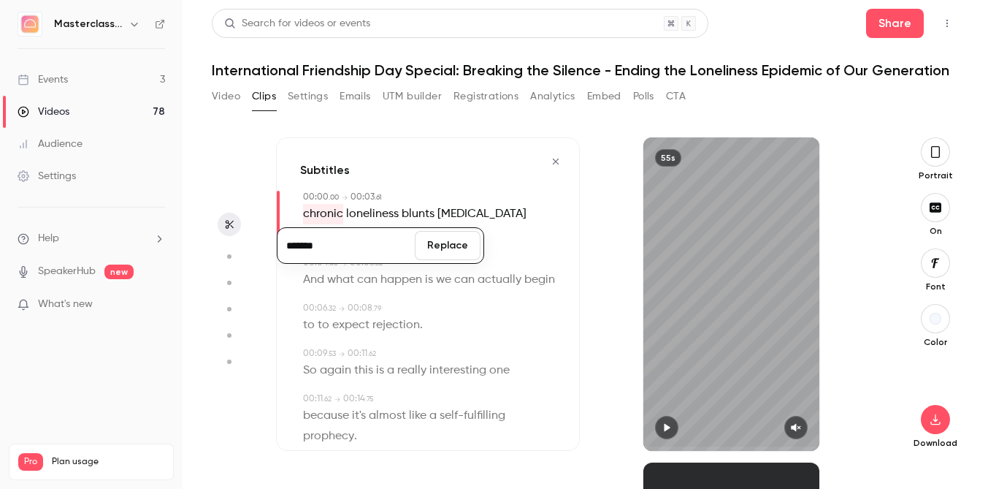
click at [291, 246] on input "*******" at bounding box center [345, 245] width 131 height 29
type input "*******"
click at [445, 237] on button "Replace" at bounding box center [448, 245] width 66 height 29
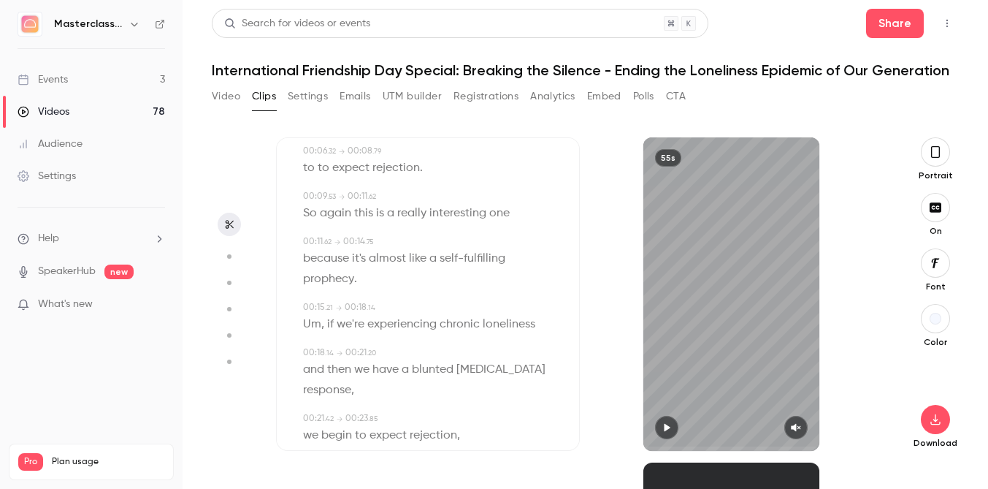
scroll to position [195, 0]
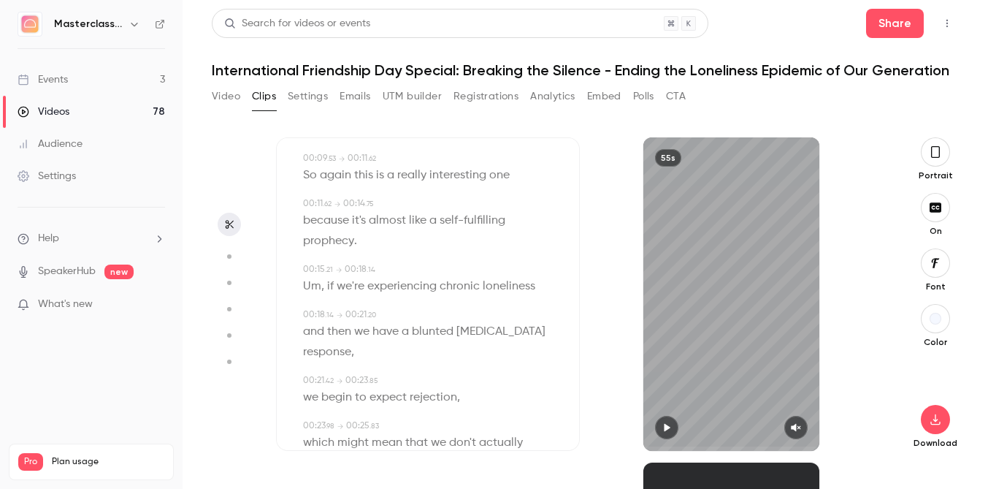
click at [311, 290] on span "Um" at bounding box center [312, 286] width 18 height 20
type input "****"
click at [297, 313] on button "Edit" at bounding box center [307, 312] width 50 height 23
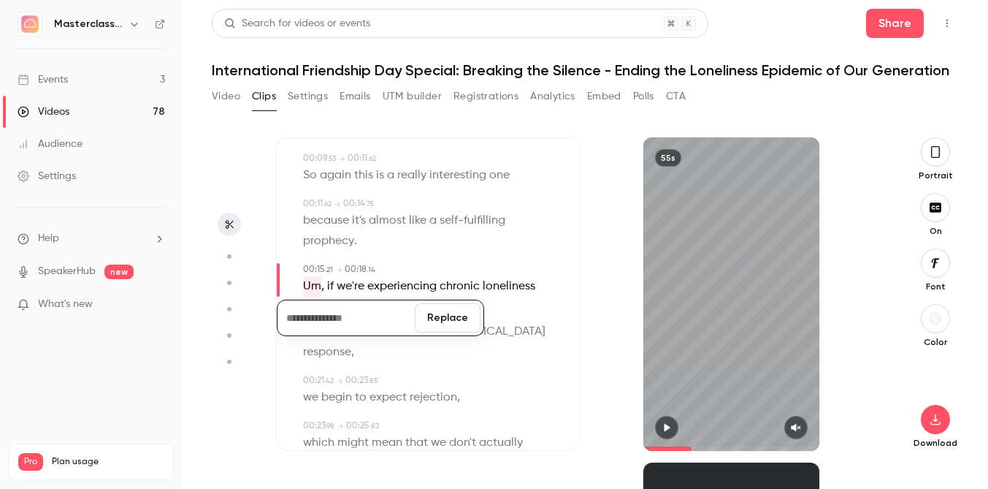
click at [455, 316] on button "Replace" at bounding box center [448, 317] width 66 height 29
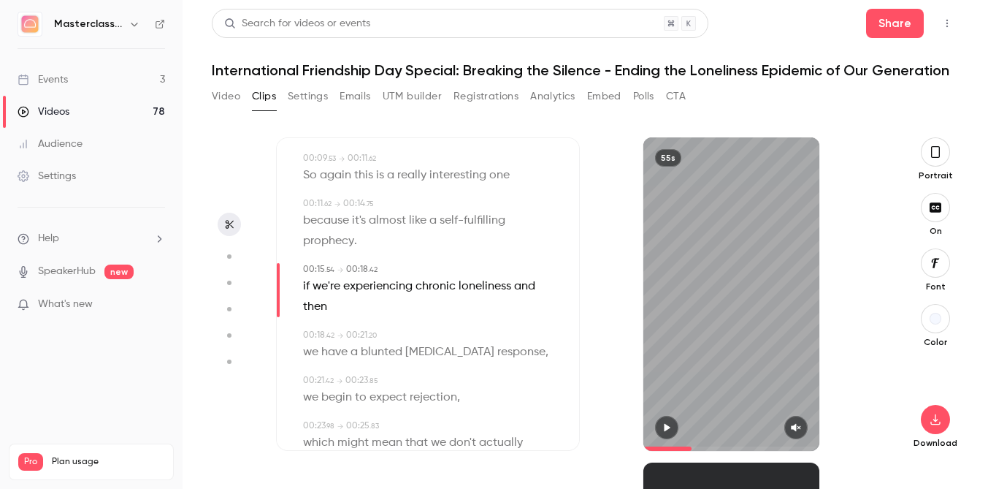
scroll to position [215, 0]
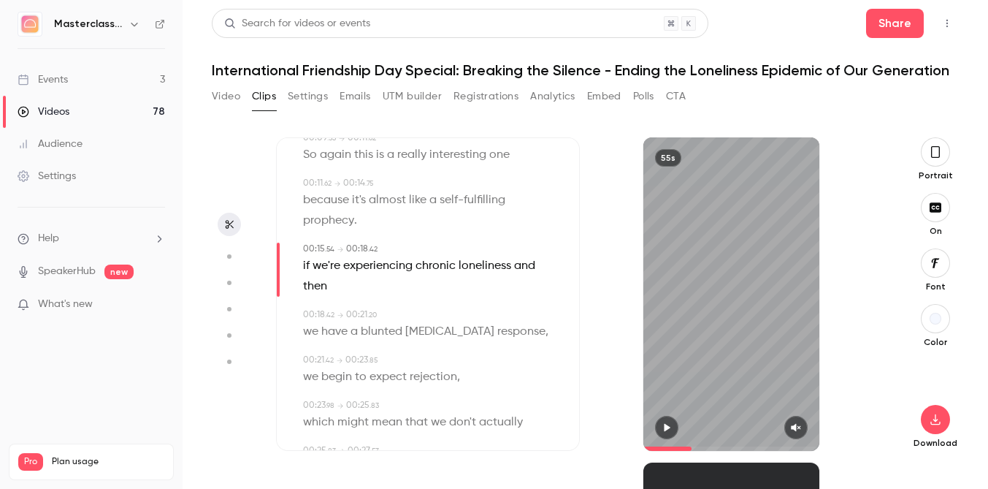
click at [308, 260] on span "if" at bounding box center [306, 266] width 7 height 20
type input "****"
click at [304, 296] on button "Edit" at bounding box center [301, 291] width 50 height 23
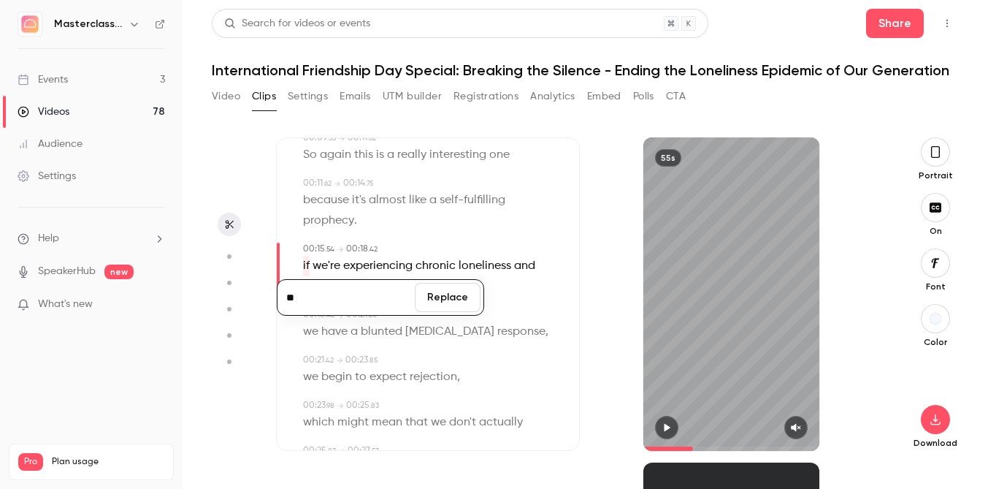
click at [296, 289] on input "**" at bounding box center [345, 297] width 131 height 29
type input "**"
click at [436, 297] on button "Replace" at bounding box center [448, 297] width 66 height 29
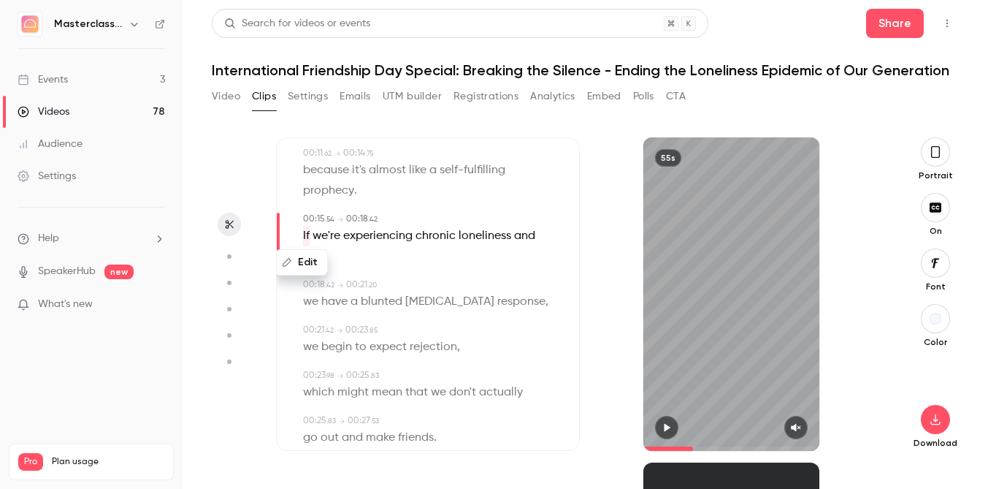
scroll to position [253, 0]
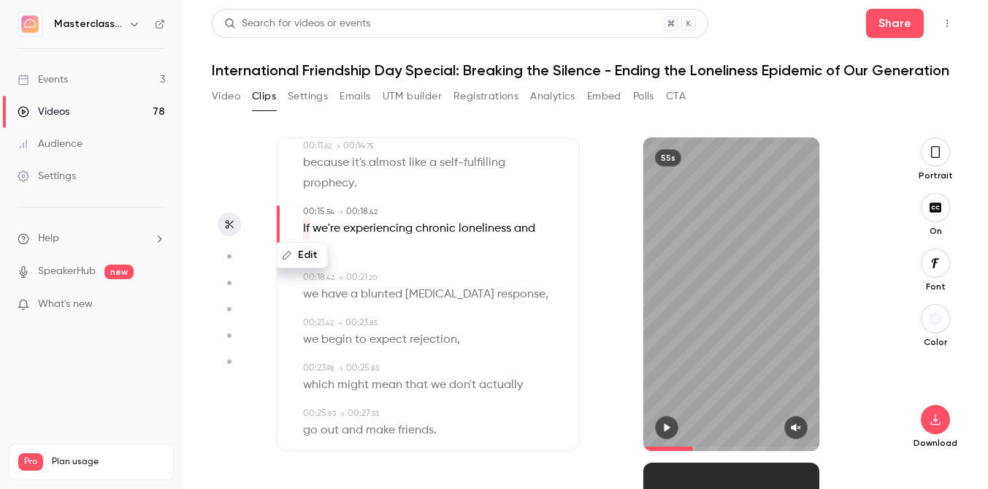
click at [423, 258] on p "If we're experiencing chronic loneliness and then" at bounding box center [429, 238] width 253 height 41
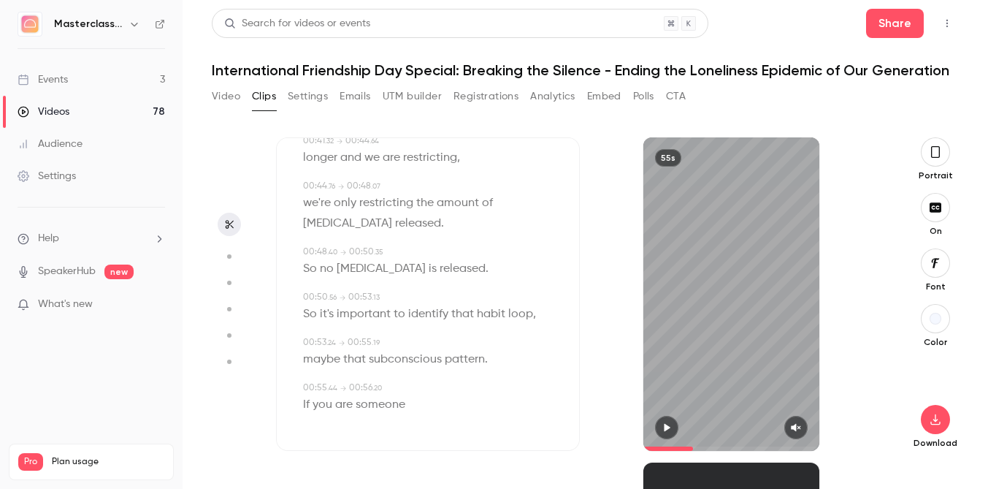
scroll to position [0, 0]
click at [407, 397] on div "If you are someone" at bounding box center [429, 404] width 253 height 20
click at [237, 205] on aside at bounding box center [229, 312] width 35 height 351
click at [237, 222] on button "button" at bounding box center [229, 224] width 23 height 23
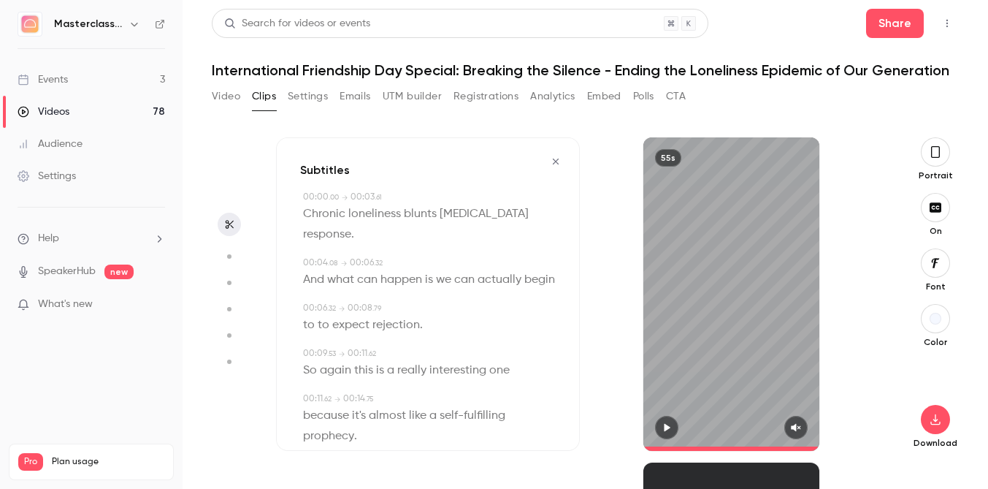
scroll to position [817, 0]
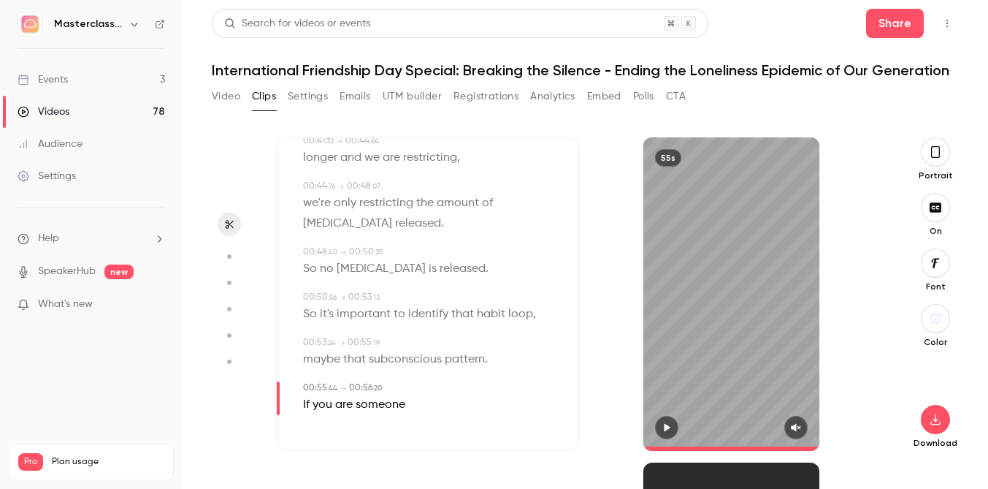
click at [300, 410] on div "00:55 . 44 → 00:56 . 20 If you are someone" at bounding box center [428, 398] width 256 height 34
click at [309, 408] on span "If" at bounding box center [306, 404] width 7 height 20
click at [309, 378] on button "Edit" at bounding box center [301, 378] width 50 height 23
click at [450, 381] on button "Replace" at bounding box center [448, 373] width 66 height 29
type input "****"
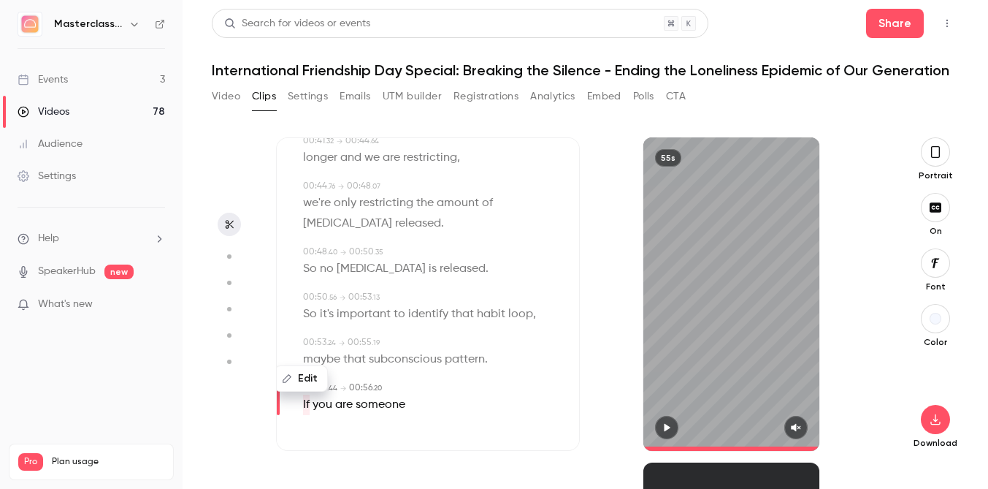
click at [355, 405] on span at bounding box center [354, 405] width 3 height 12
click at [364, 381] on icon "button" at bounding box center [361, 378] width 10 height 10
type input "****"
click at [444, 378] on button "Replace" at bounding box center [449, 373] width 66 height 29
type input "****"
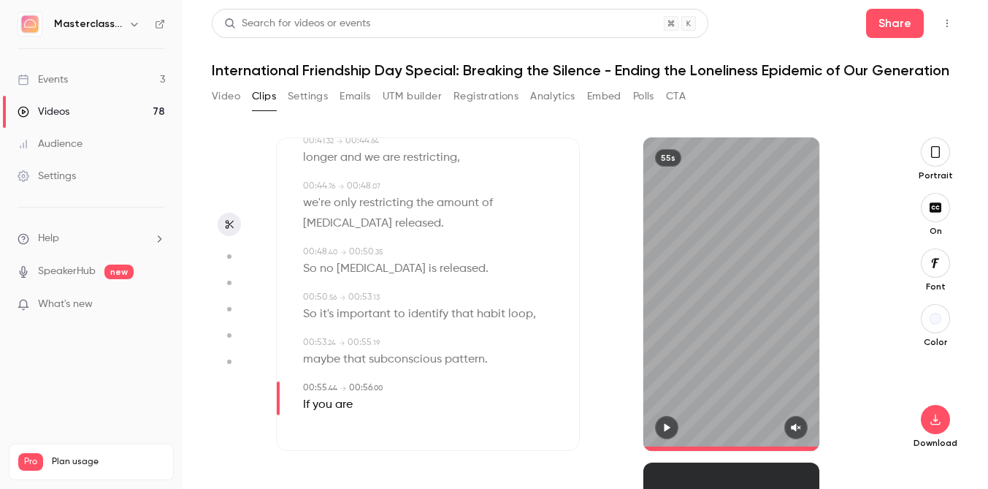
click at [345, 407] on span "are" at bounding box center [344, 404] width 18 height 20
click at [321, 377] on icon "button" at bounding box center [325, 378] width 10 height 10
click at [433, 378] on button "Replace" at bounding box center [448, 373] width 66 height 29
type input "****"
click at [322, 409] on span "you" at bounding box center [323, 404] width 20 height 20
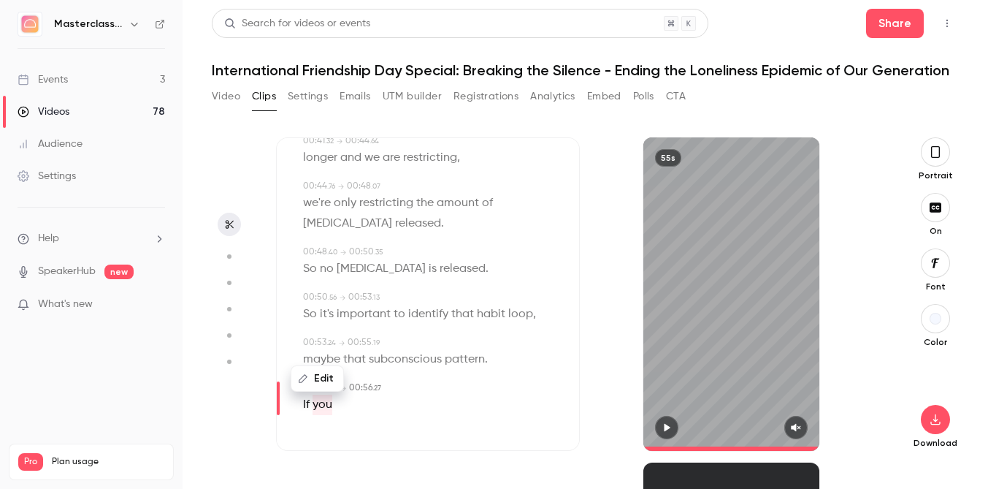
click at [306, 390] on div "Edit" at bounding box center [317, 378] width 53 height 26
click at [355, 394] on div "00:56 . 27" at bounding box center [365, 387] width 32 height 13
click at [315, 404] on span "you" at bounding box center [323, 404] width 20 height 20
click at [322, 381] on button "Edit" at bounding box center [317, 378] width 50 height 23
click at [462, 375] on button "Replace" at bounding box center [448, 373] width 66 height 29
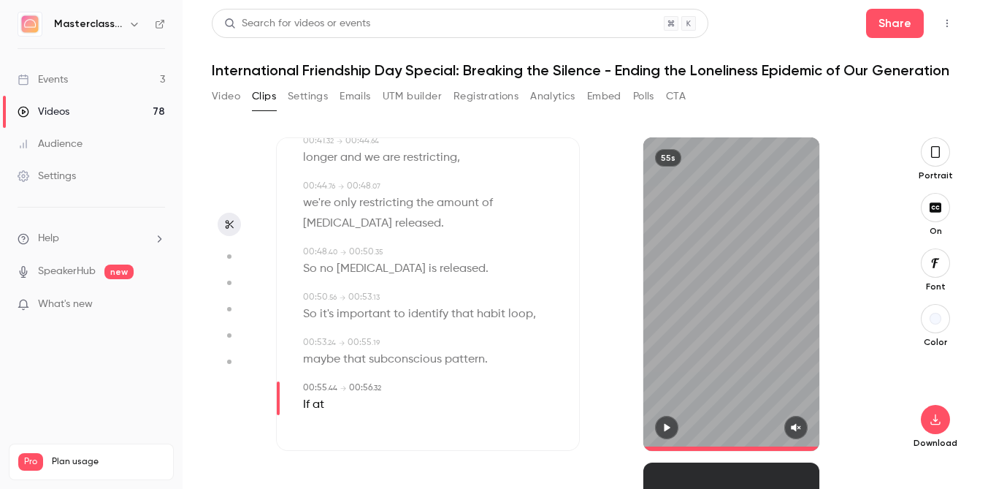
type input "****"
click at [307, 406] on span "If" at bounding box center [306, 404] width 7 height 20
click at [307, 386] on button "Edit" at bounding box center [301, 378] width 50 height 23
click at [440, 377] on button "Replace" at bounding box center [448, 373] width 66 height 29
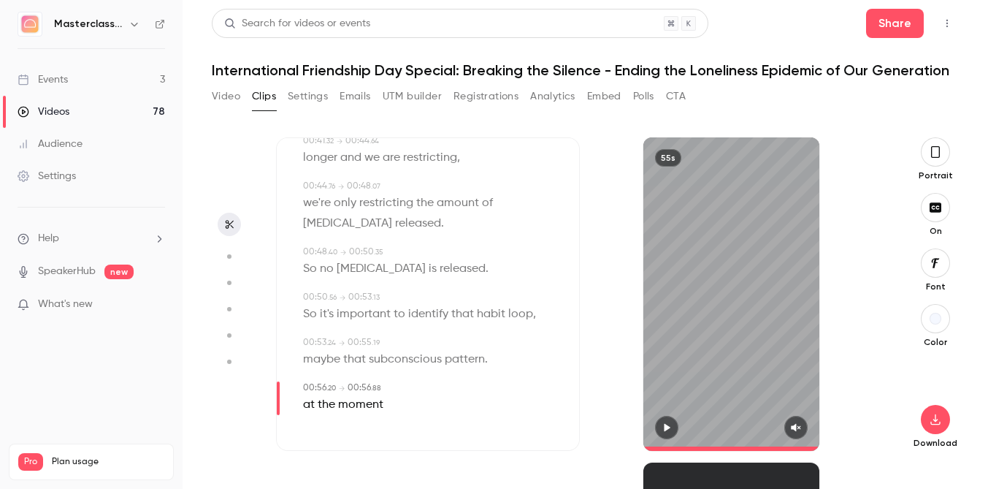
click at [668, 435] on button "button" at bounding box center [666, 427] width 23 height 23
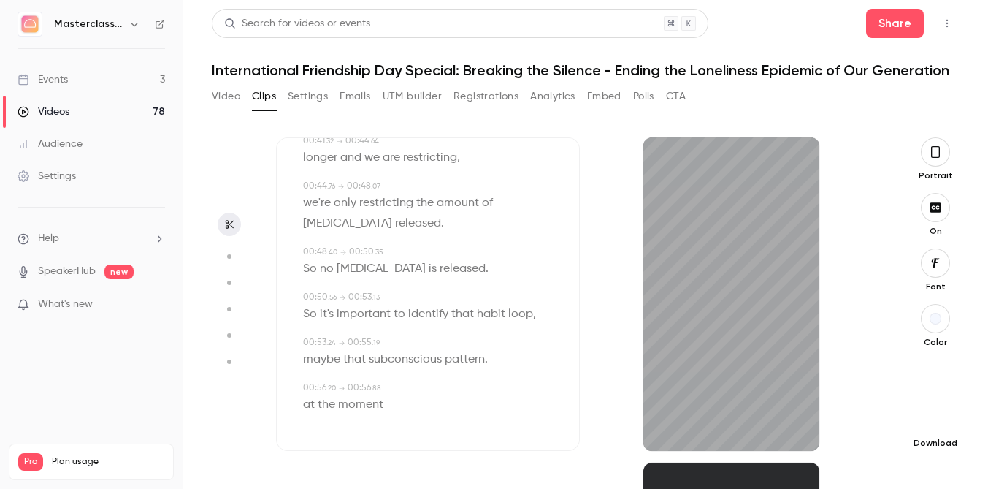
click at [925, 423] on button "button" at bounding box center [935, 419] width 29 height 29
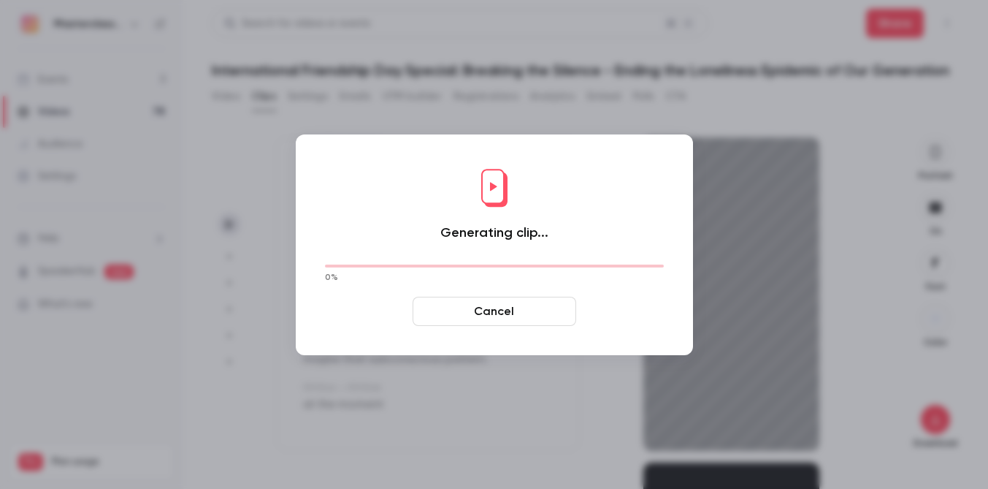
click at [474, 319] on button "Cancel" at bounding box center [495, 311] width 164 height 29
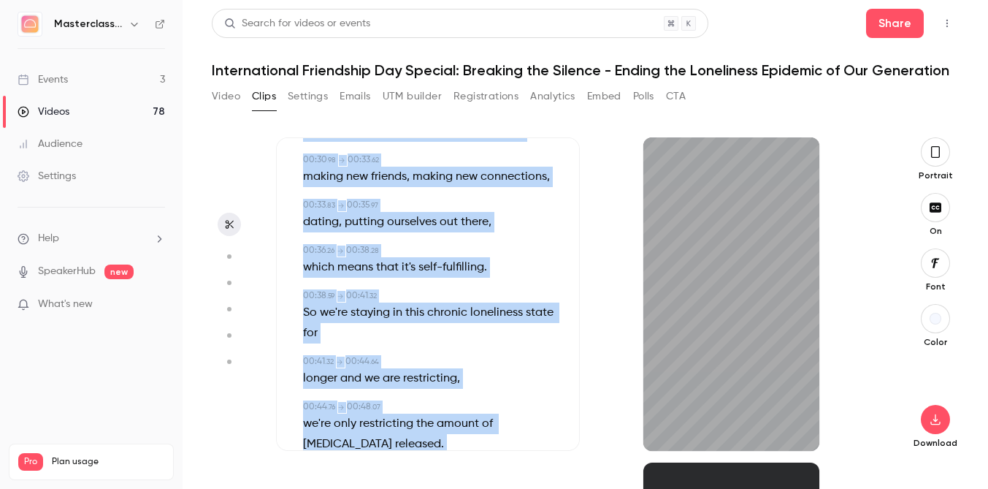
scroll to position [817, 0]
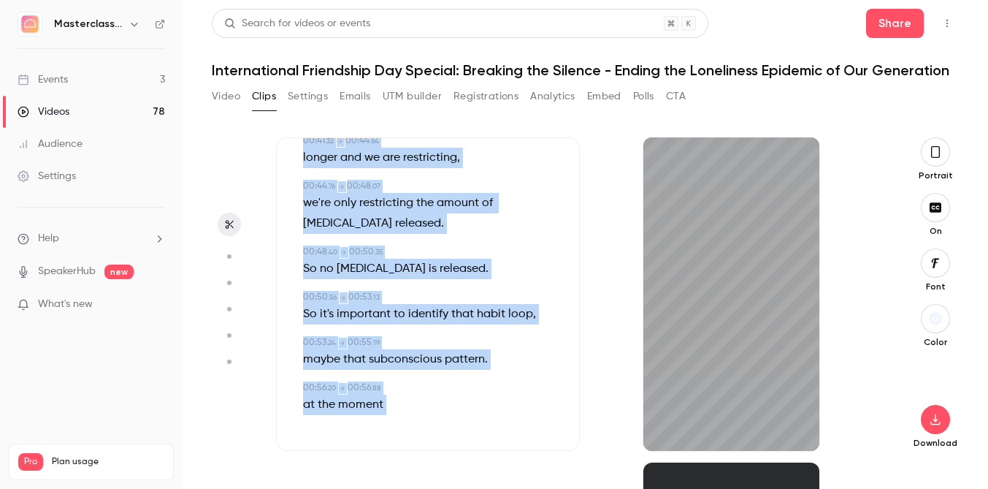
drag, startPoint x: 302, startPoint y: 189, endPoint x: 490, endPoint y: 569, distance: 424.0
click at [490, 488] on html "Masterclass Channel Events 3 Videos 78 Audience Settings Help SpeakerHub new Wh…" at bounding box center [494, 244] width 988 height 489
copy div "00:00 . 00 → 00:03 . 61 Chronic loneliness blunts oxytocin response . 00:04 . 0…"
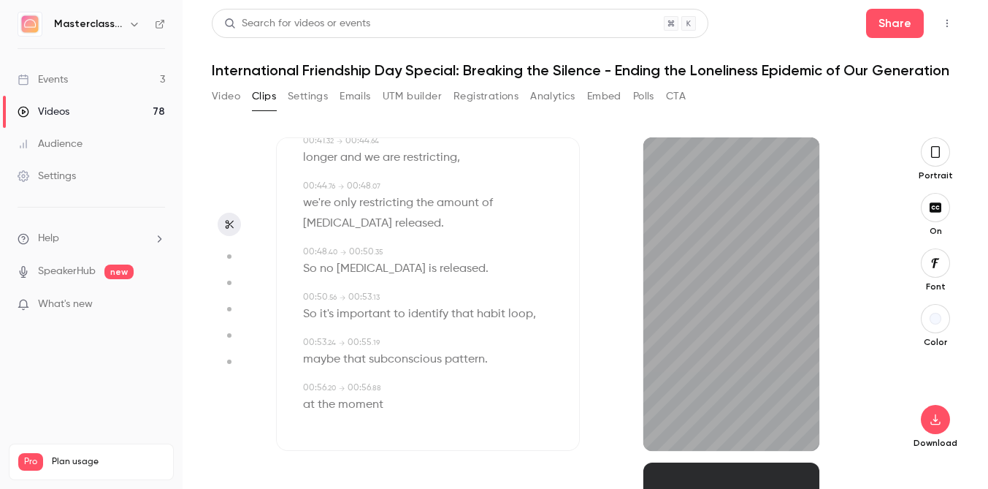
click at [947, 430] on div "Download" at bounding box center [935, 403] width 47 height 89
click at [932, 422] on icon "button" at bounding box center [936, 419] width 18 height 12
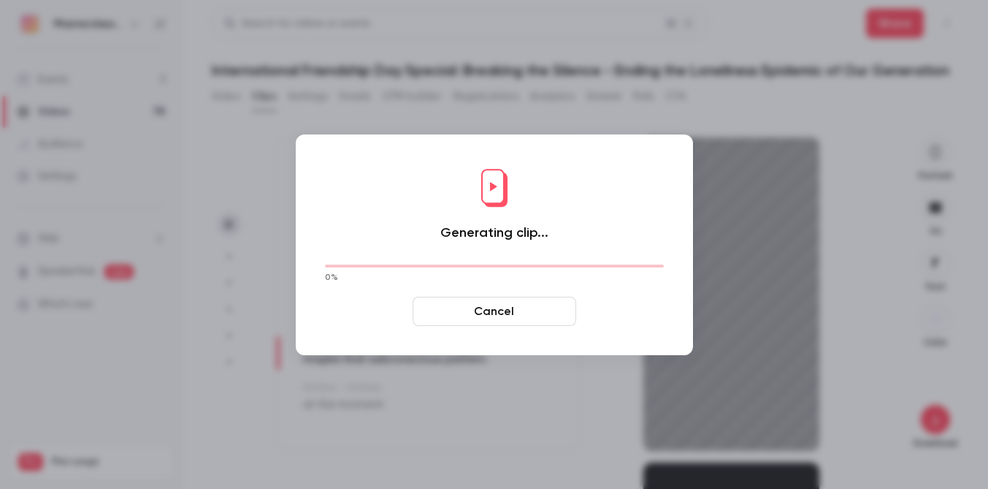
type input "****"
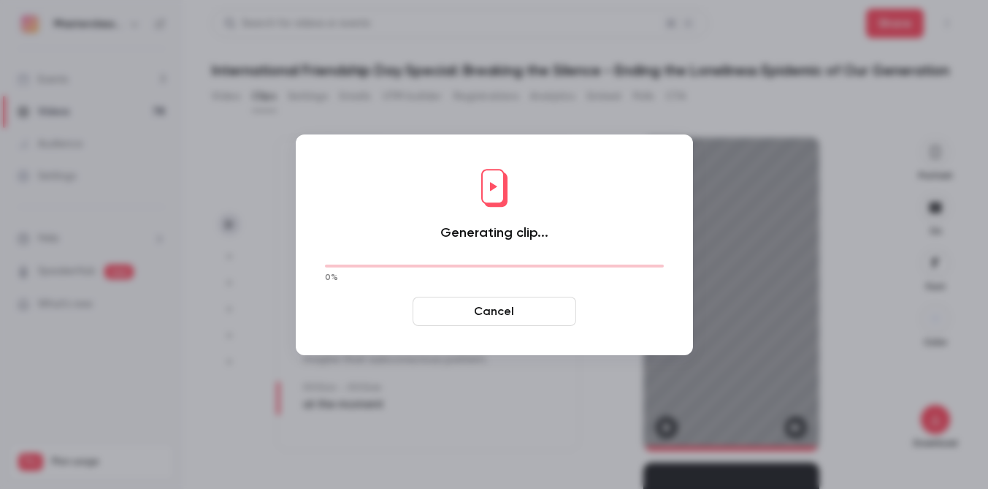
click at [481, 229] on h1 "Generating clip..." at bounding box center [494, 232] width 108 height 18
click at [487, 321] on button "Cancel" at bounding box center [495, 311] width 164 height 29
click at [489, 312] on button "Cancel" at bounding box center [495, 311] width 164 height 29
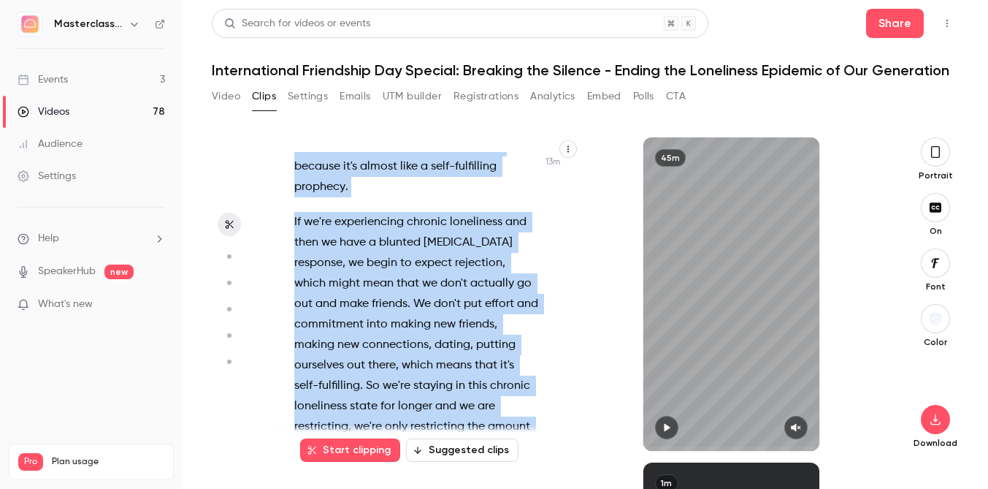
scroll to position [6677, 0]
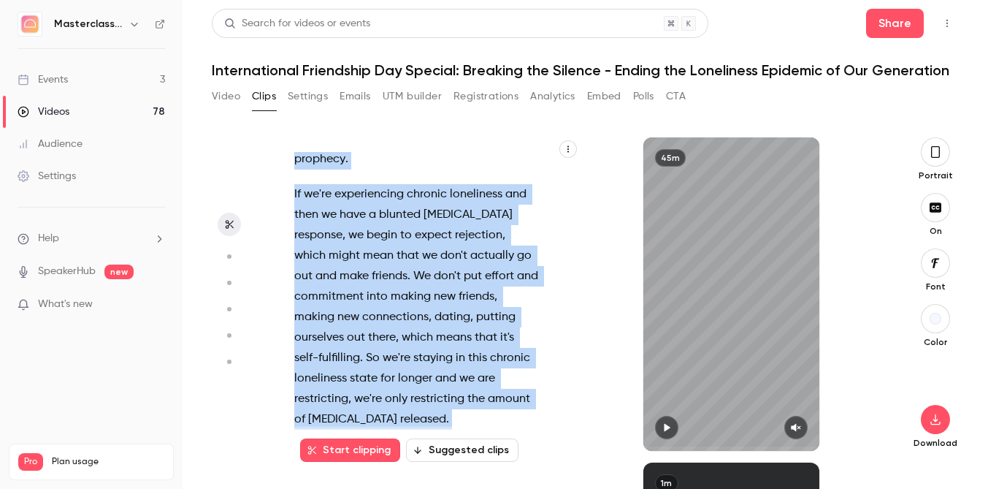
drag, startPoint x: 292, startPoint y: 298, endPoint x: 432, endPoint y: 370, distance: 156.8
click at [432, 370] on div "Welcome everyone to this very special workshop , masterclass [DATE] . I am [PER…" at bounding box center [424, 301] width 297 height 299
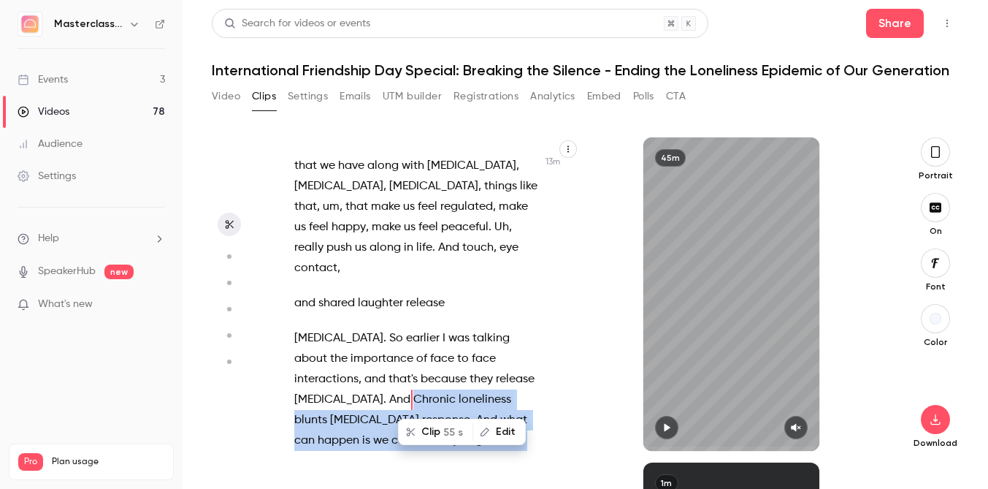
scroll to position [6295, 0]
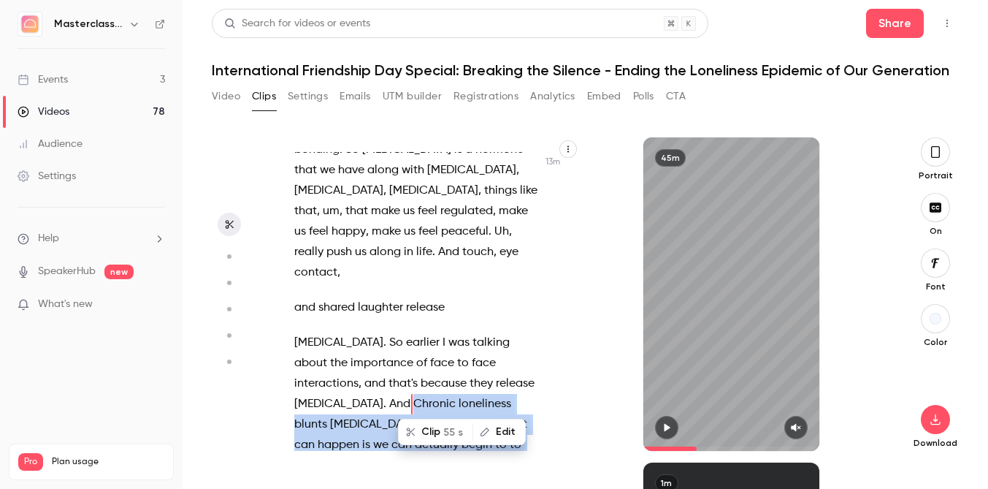
click at [417, 434] on button "Clip 55 s" at bounding box center [436, 431] width 72 height 23
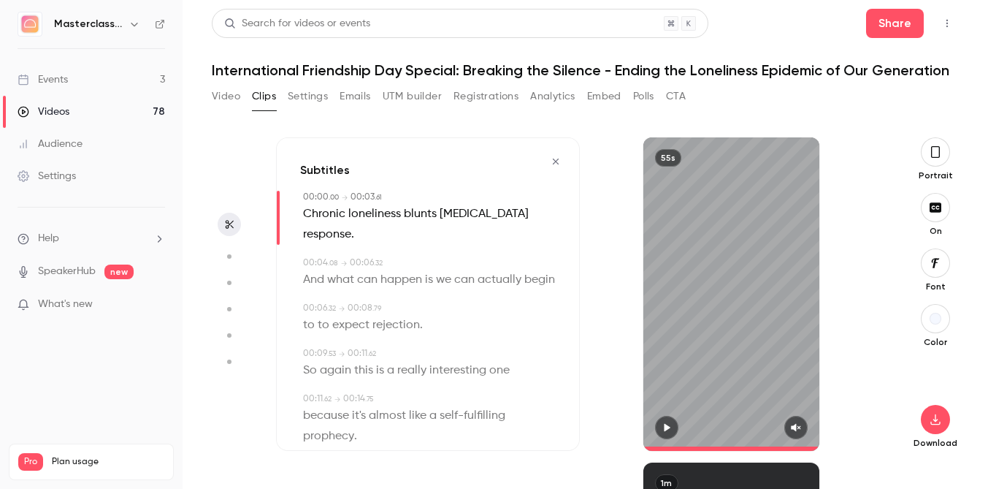
type input "*"
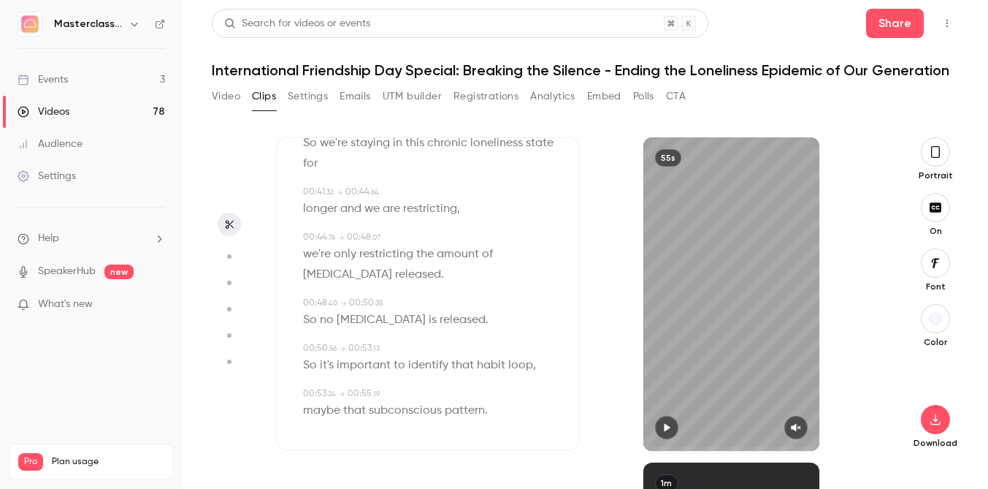
scroll to position [772, 0]
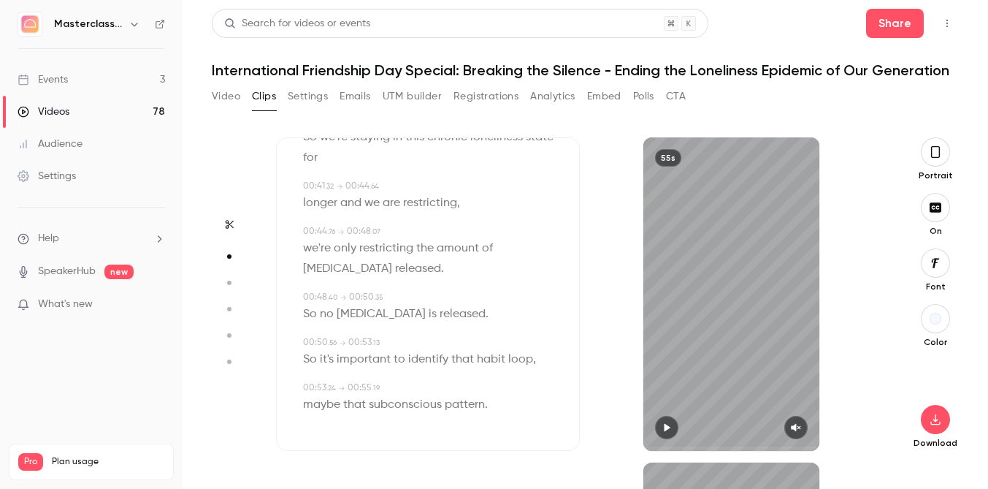
type input "*"
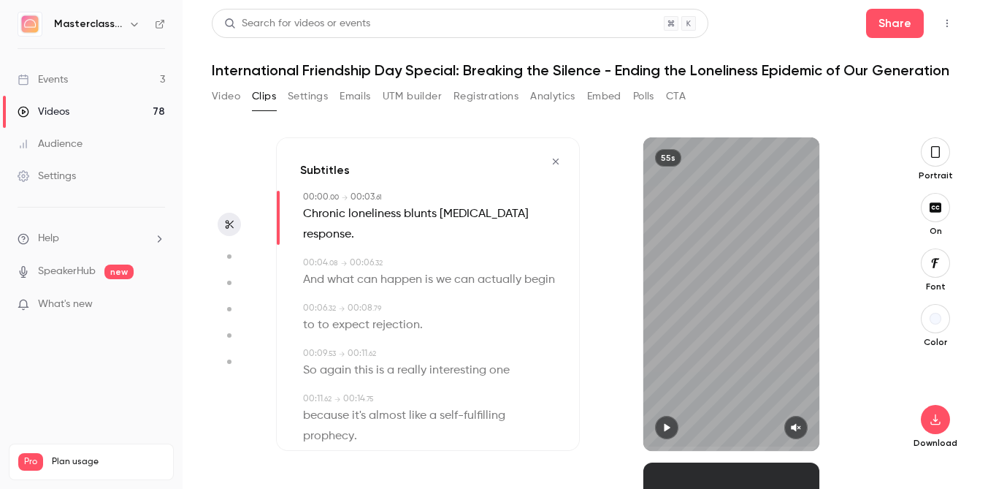
scroll to position [9, 0]
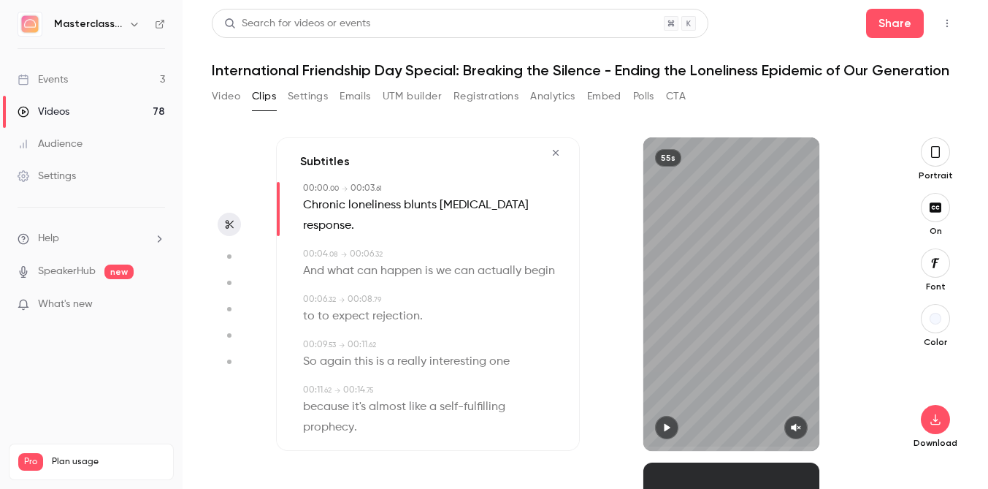
click at [930, 164] on button "button" at bounding box center [935, 151] width 29 height 29
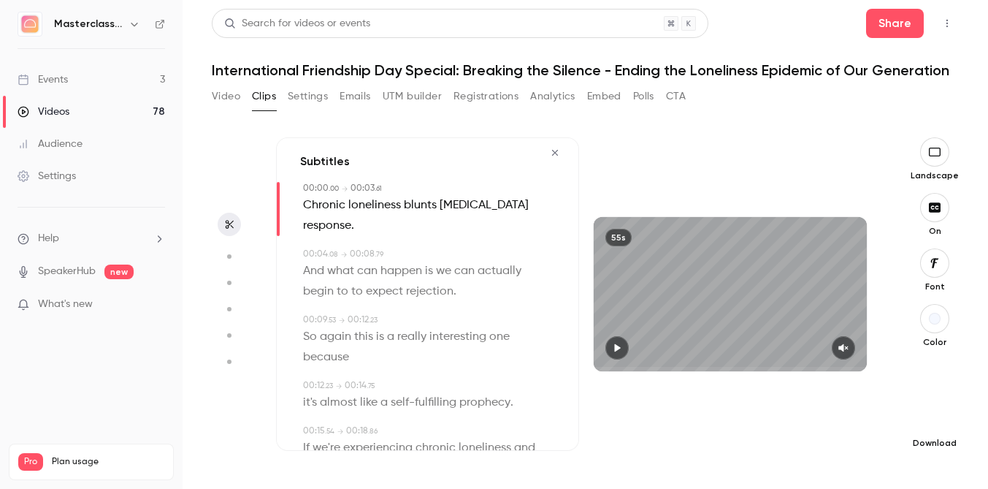
click at [934, 426] on button "button" at bounding box center [934, 419] width 29 height 29
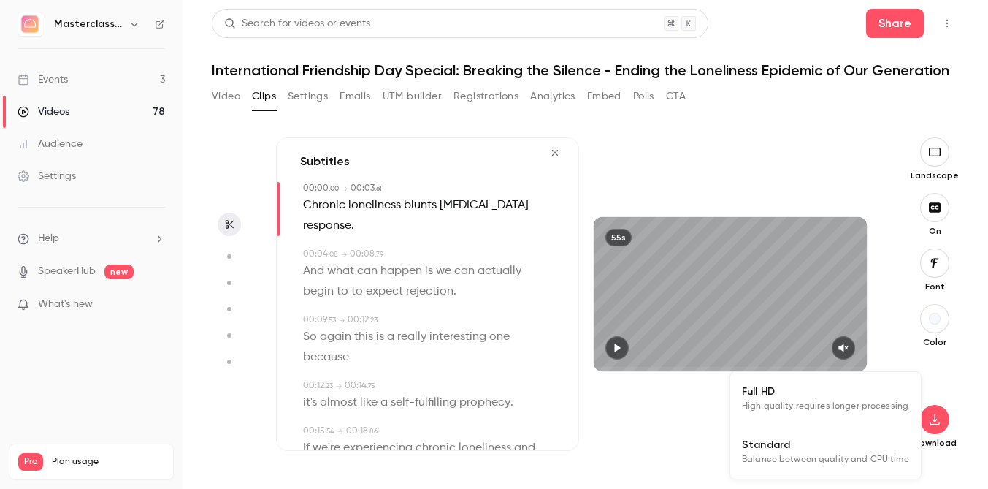
click at [855, 396] on span "Full HD" at bounding box center [825, 390] width 167 height 15
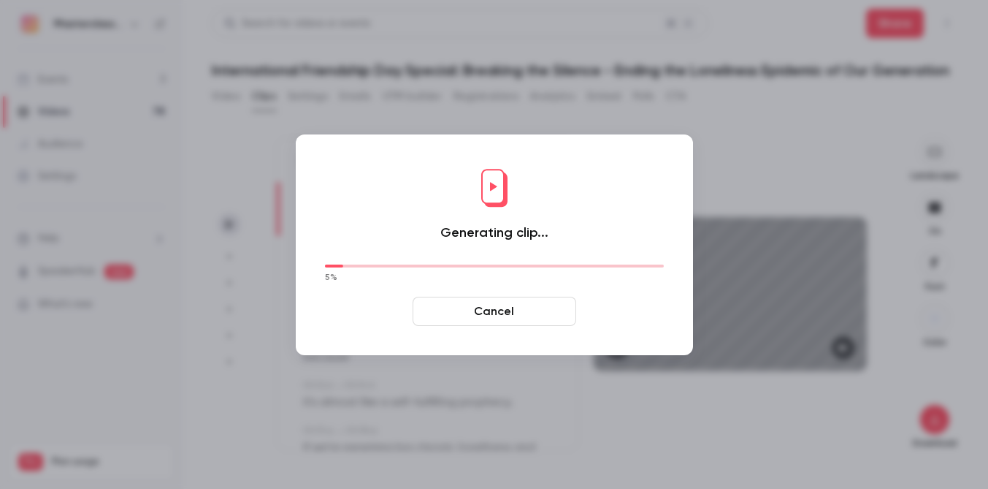
click at [463, 208] on div "Generating clip... 5 % Cancel" at bounding box center [494, 244] width 368 height 191
click at [400, 304] on div "Generating clip... 6 % Cancel" at bounding box center [494, 244] width 368 height 191
click at [494, 321] on button "Cancel" at bounding box center [495, 311] width 164 height 29
click at [490, 313] on button "Cancel" at bounding box center [495, 311] width 164 height 29
click at [492, 308] on button "Cancel" at bounding box center [495, 311] width 164 height 29
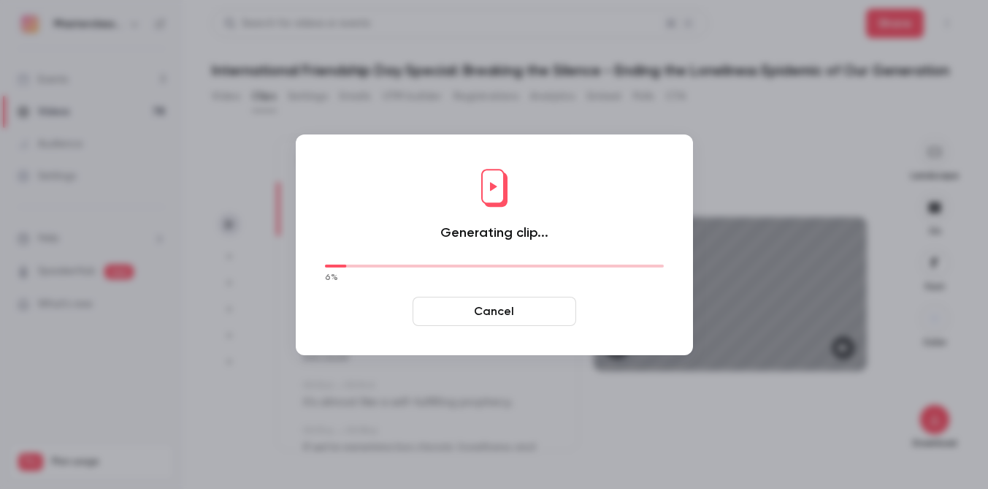
click at [492, 308] on button "Cancel" at bounding box center [495, 311] width 164 height 29
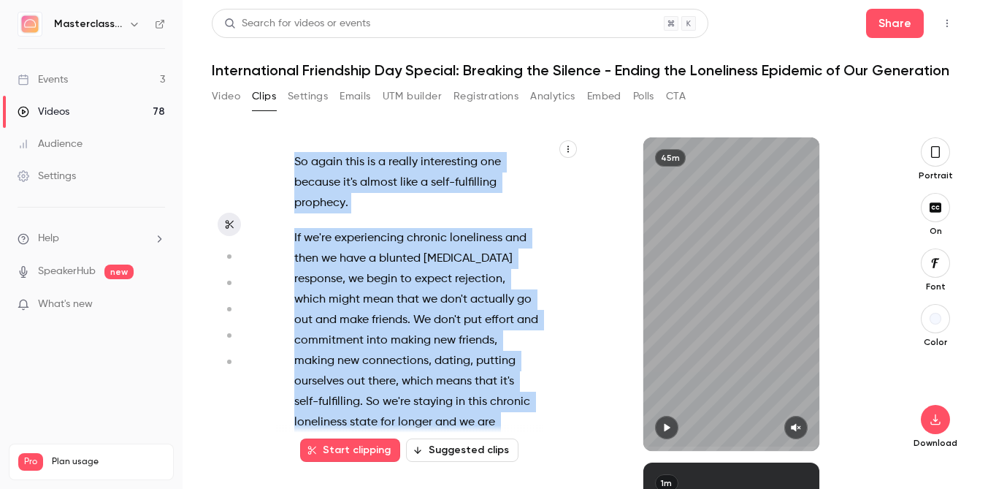
scroll to position [6635, 0]
drag, startPoint x: 294, startPoint y: 304, endPoint x: 485, endPoint y: 411, distance: 218.8
click at [485, 411] on div "Welcome everyone to this very special workshop , masterclass [DATE] . I am [PER…" at bounding box center [424, 301] width 297 height 299
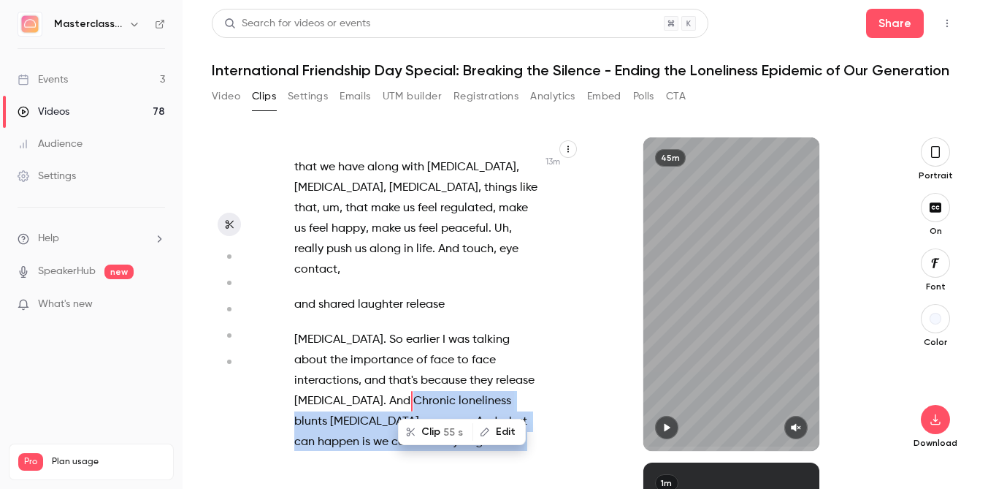
scroll to position [6295, 0]
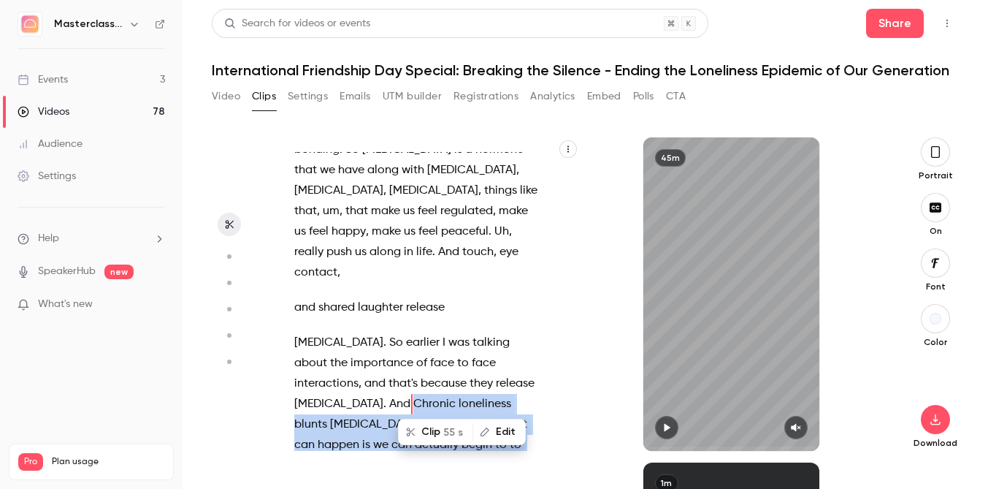
click at [439, 432] on button "Clip 55 s" at bounding box center [436, 431] width 72 height 23
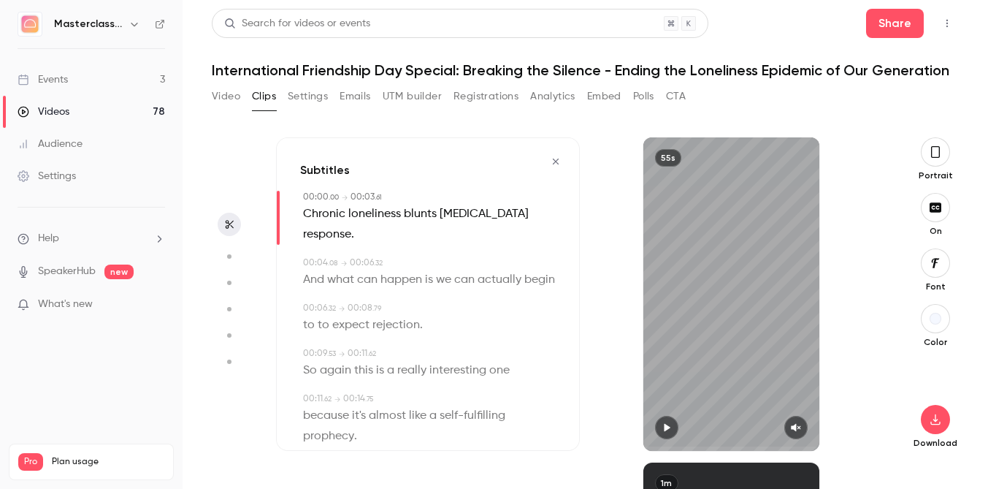
click at [930, 158] on icon "button" at bounding box center [936, 152] width 12 height 16
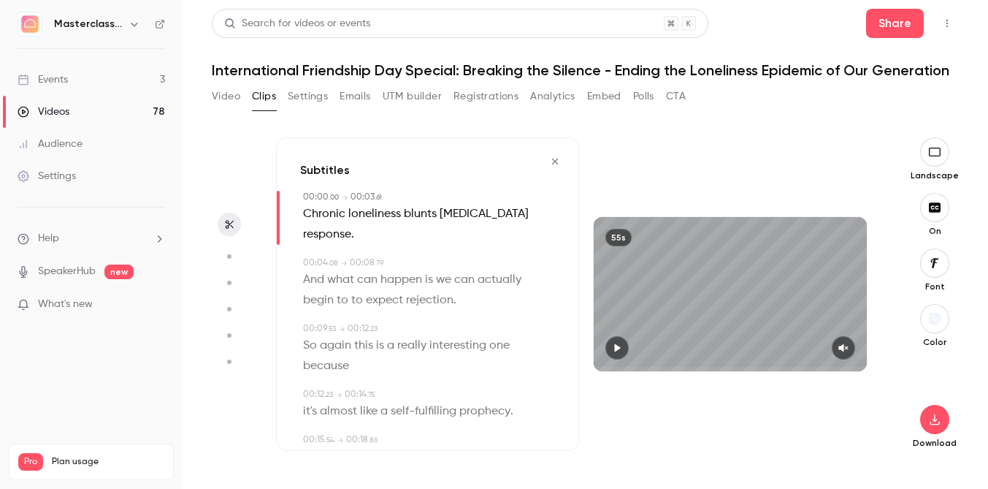
click at [915, 418] on div "Download" at bounding box center [935, 403] width 48 height 89
click at [932, 426] on button "button" at bounding box center [934, 419] width 29 height 29
click at [885, 421] on li "Full HD High quality requires longer processing" at bounding box center [825, 398] width 191 height 53
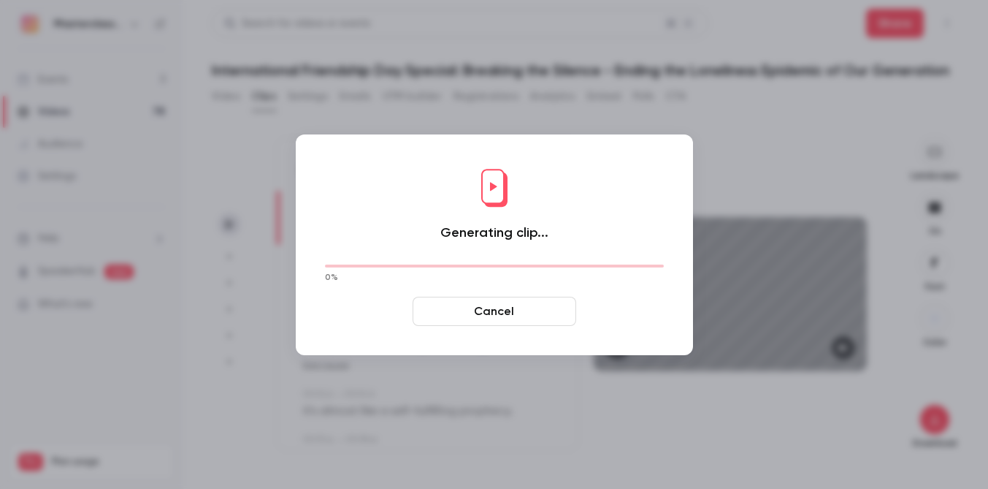
click at [496, 324] on button "Cancel" at bounding box center [495, 311] width 164 height 29
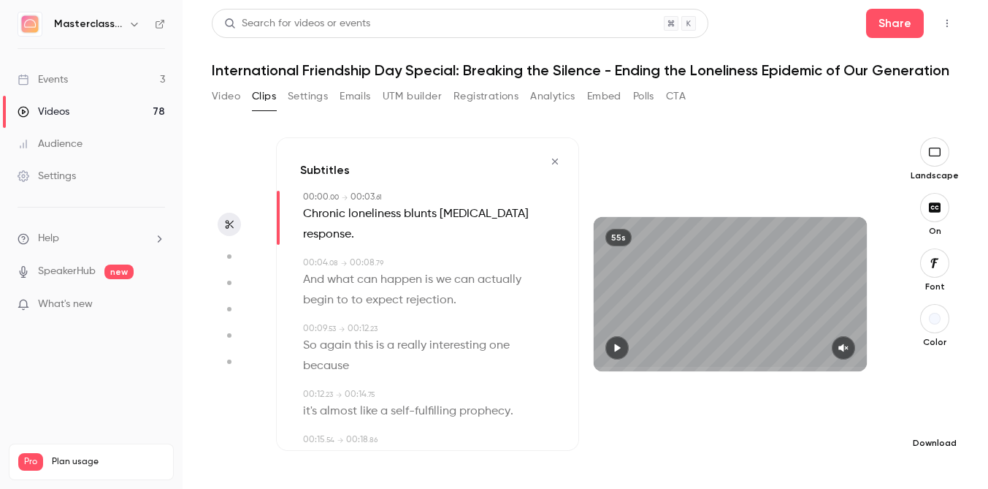
click at [935, 408] on button "button" at bounding box center [934, 419] width 29 height 29
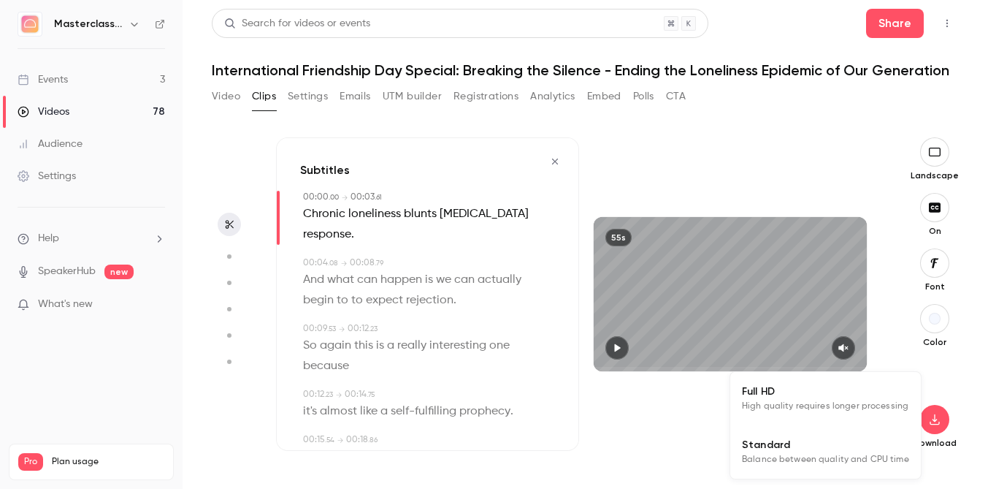
click at [801, 402] on span "High quality requires longer processing" at bounding box center [825, 406] width 167 height 15
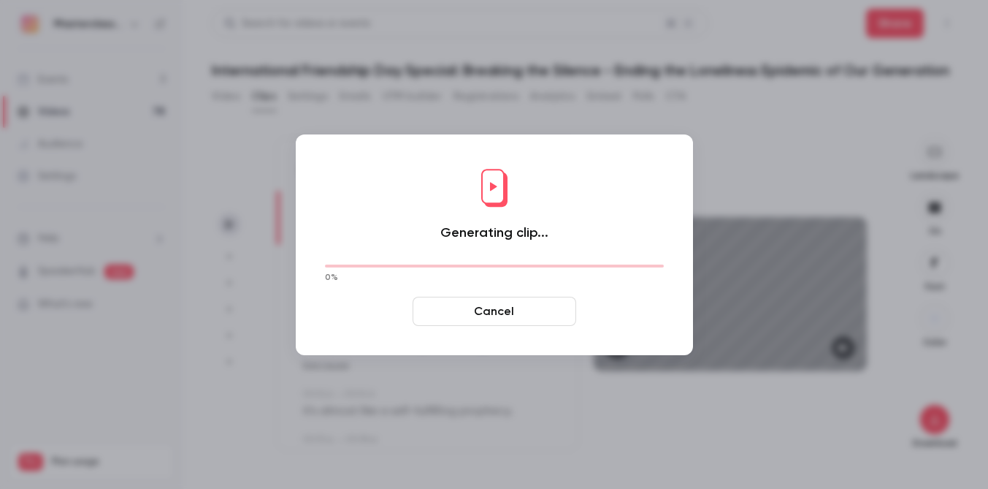
click at [471, 308] on button "Cancel" at bounding box center [495, 311] width 164 height 29
